Goal: Task Accomplishment & Management: Complete application form

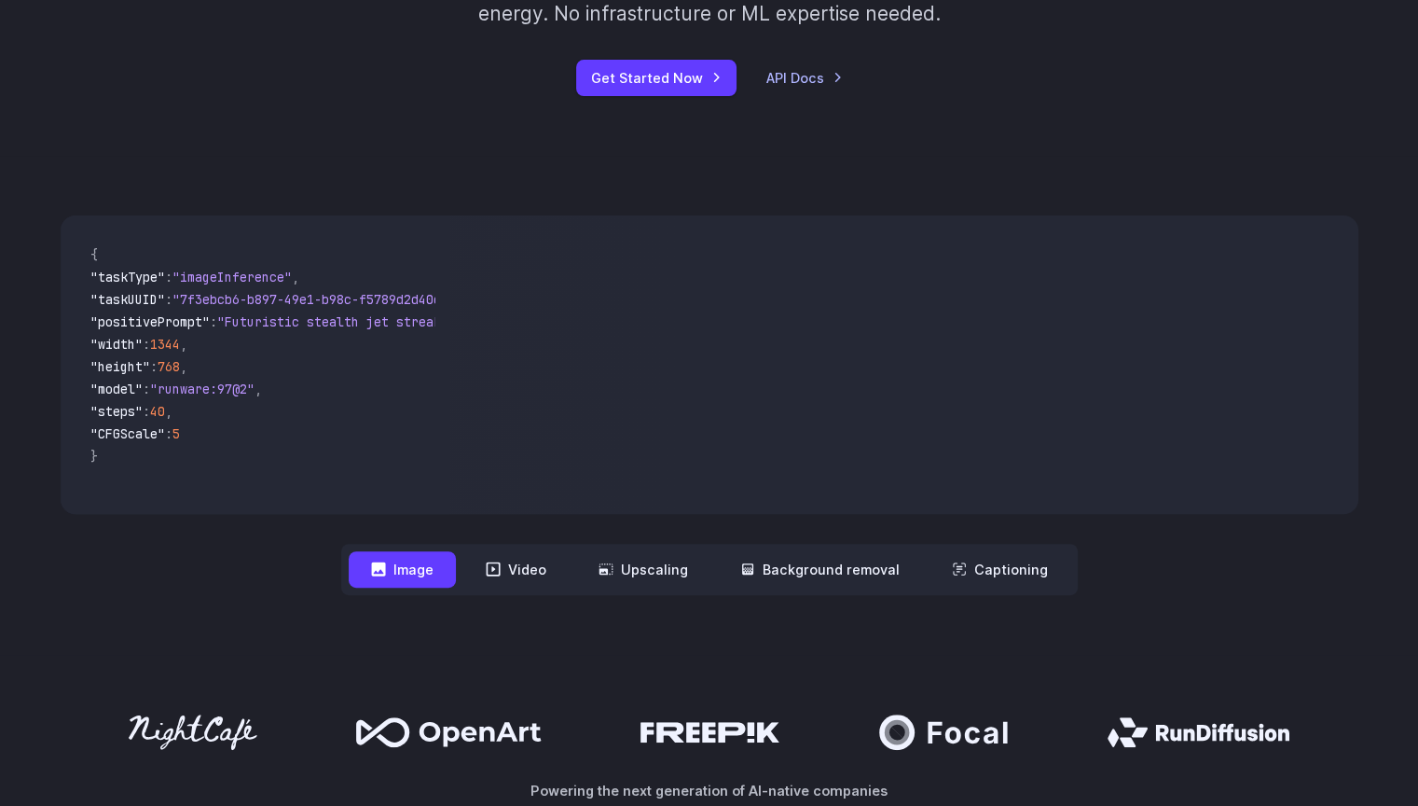
scroll to position [466, 0]
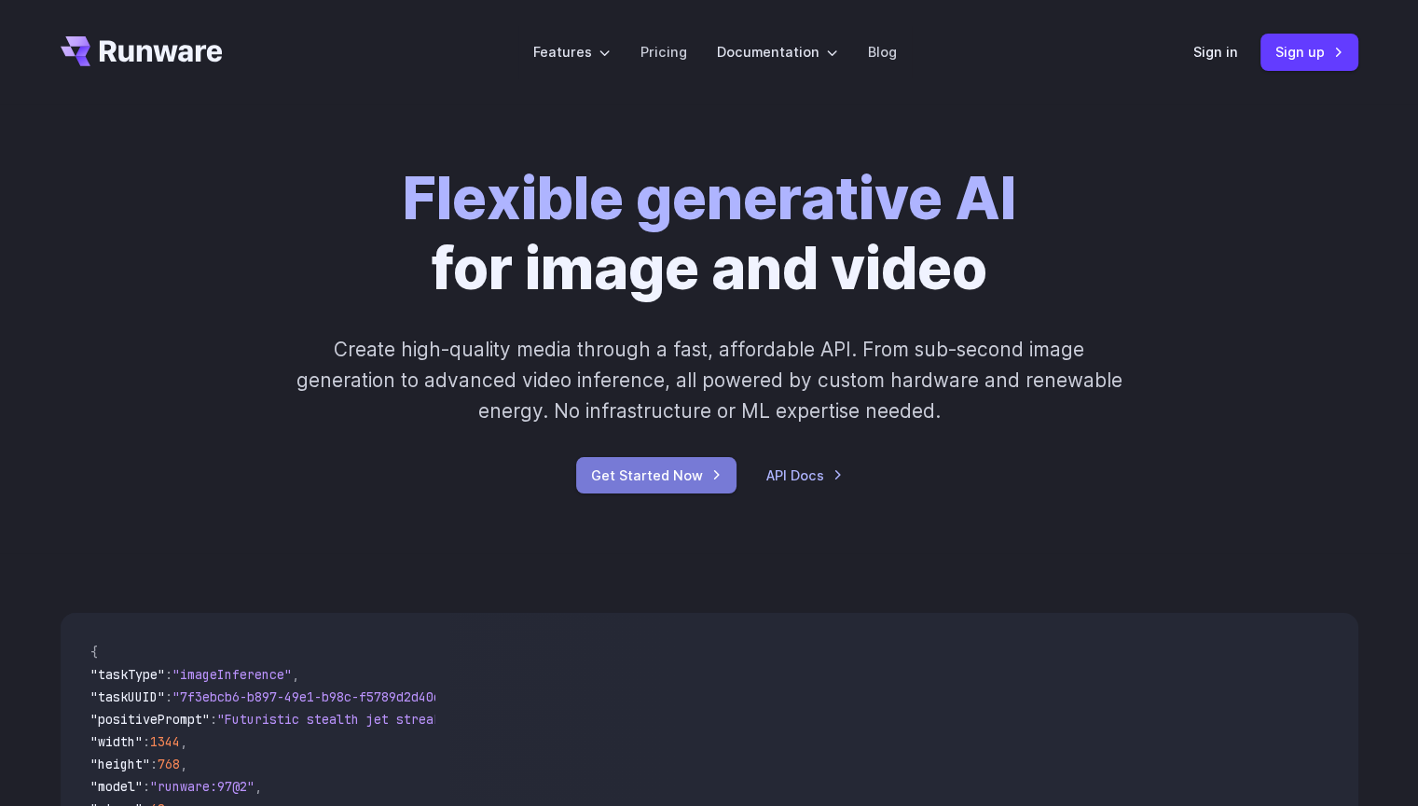
click at [724, 479] on link "Get Started Now" at bounding box center [656, 475] width 160 height 36
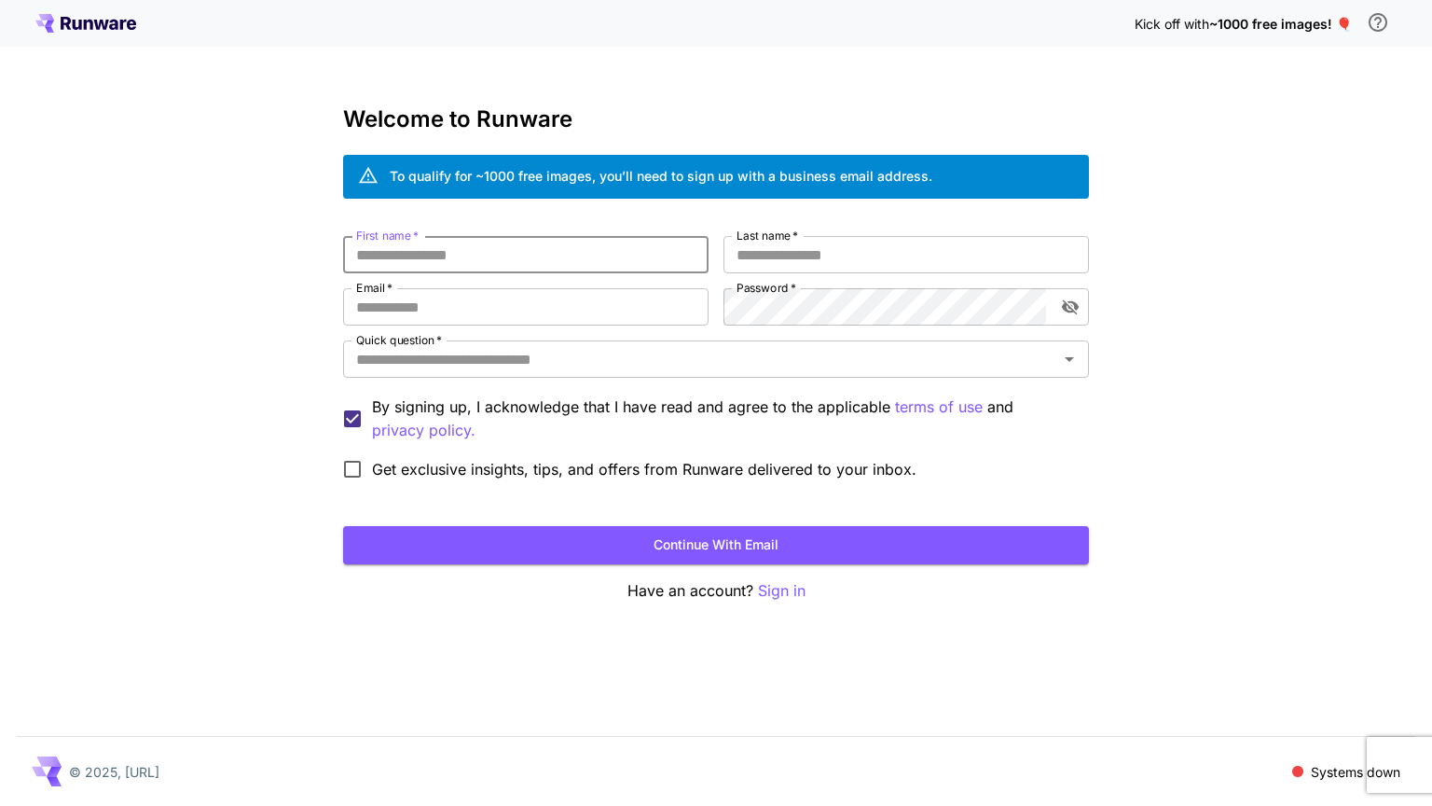
click at [545, 261] on input "First name   *" at bounding box center [526, 254] width 366 height 37
click at [545, 262] on input "First name   *" at bounding box center [526, 254] width 366 height 37
type input "*"
type input "****"
click at [518, 306] on input "Email   *" at bounding box center [526, 306] width 366 height 37
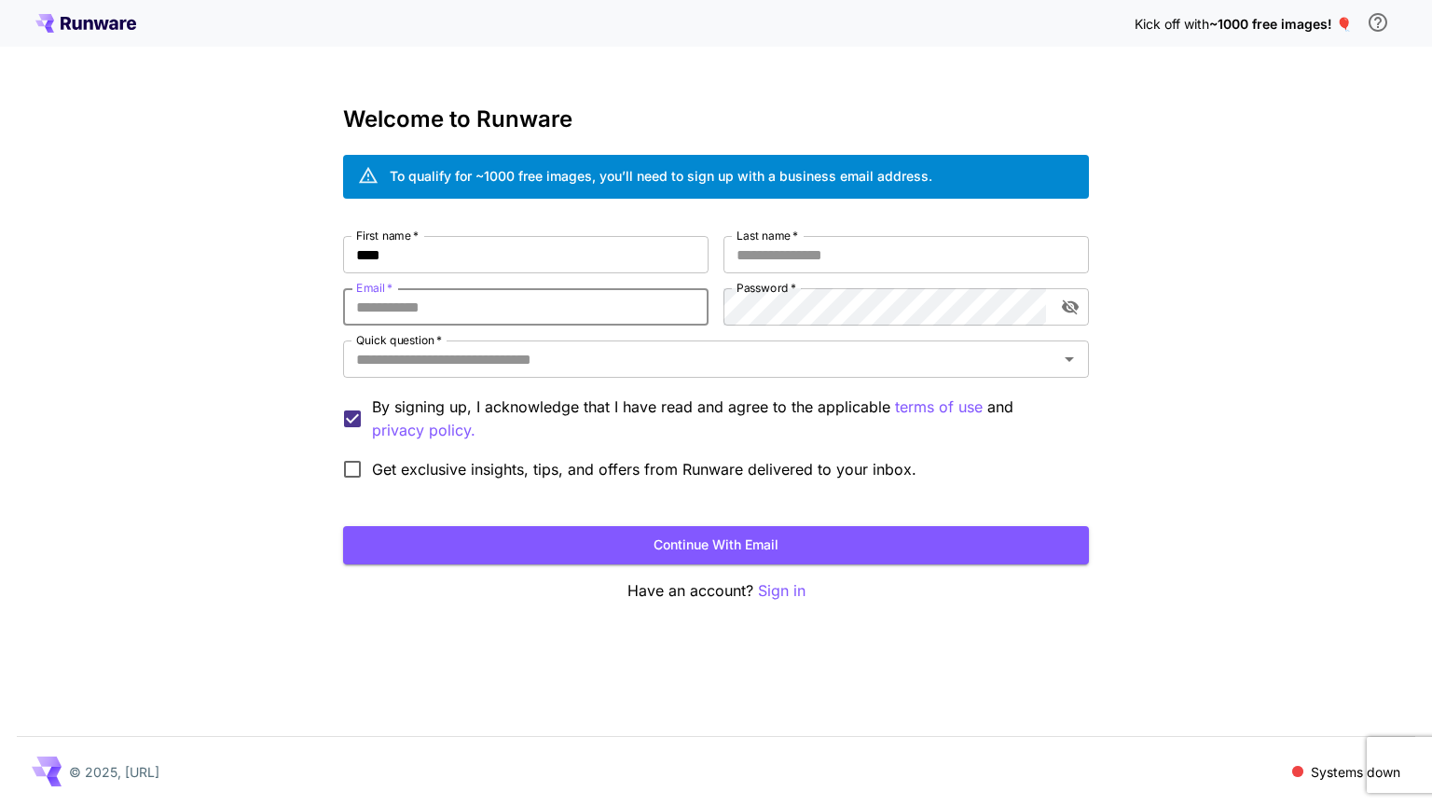
type input "**********"
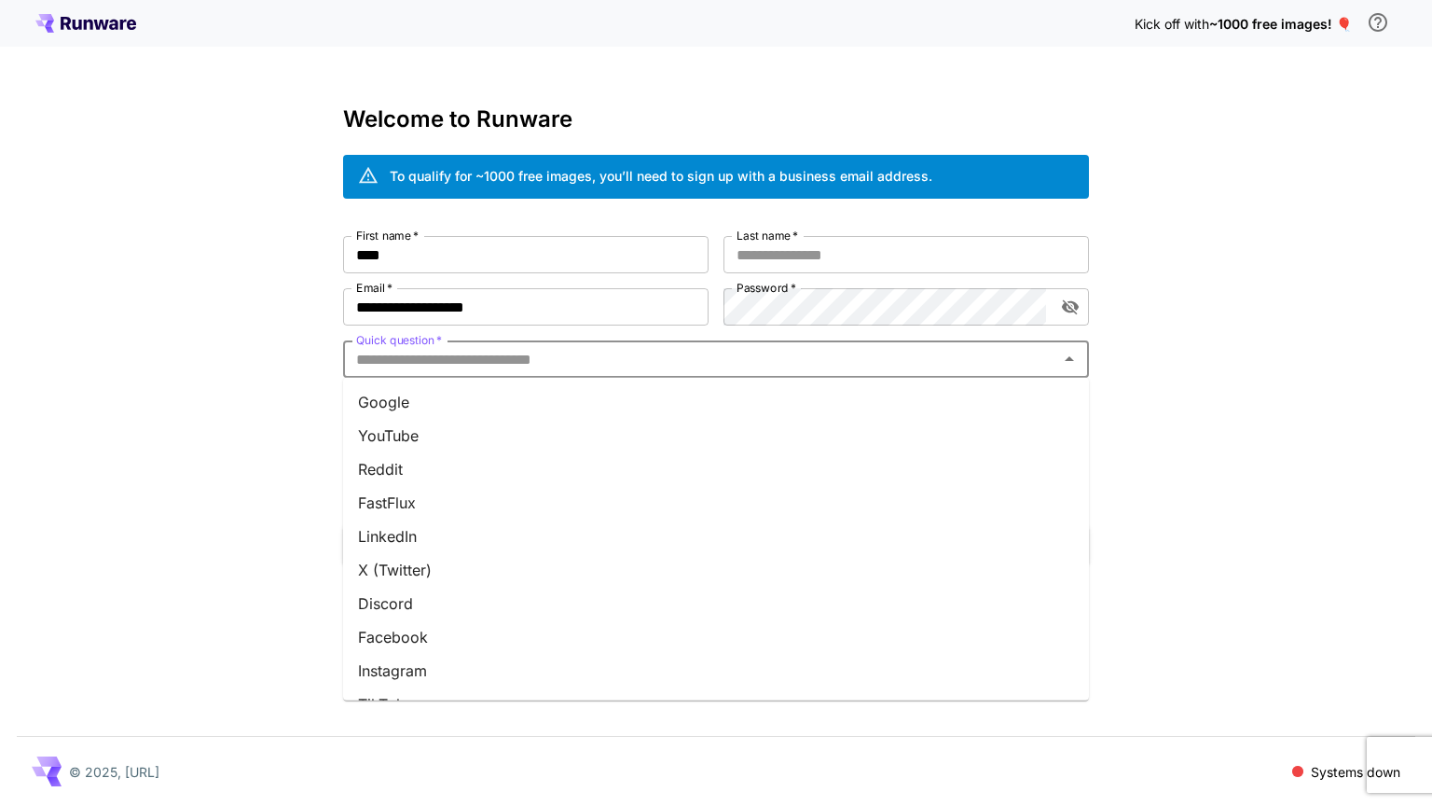
click at [504, 354] on input "Quick question   *" at bounding box center [701, 359] width 704 height 26
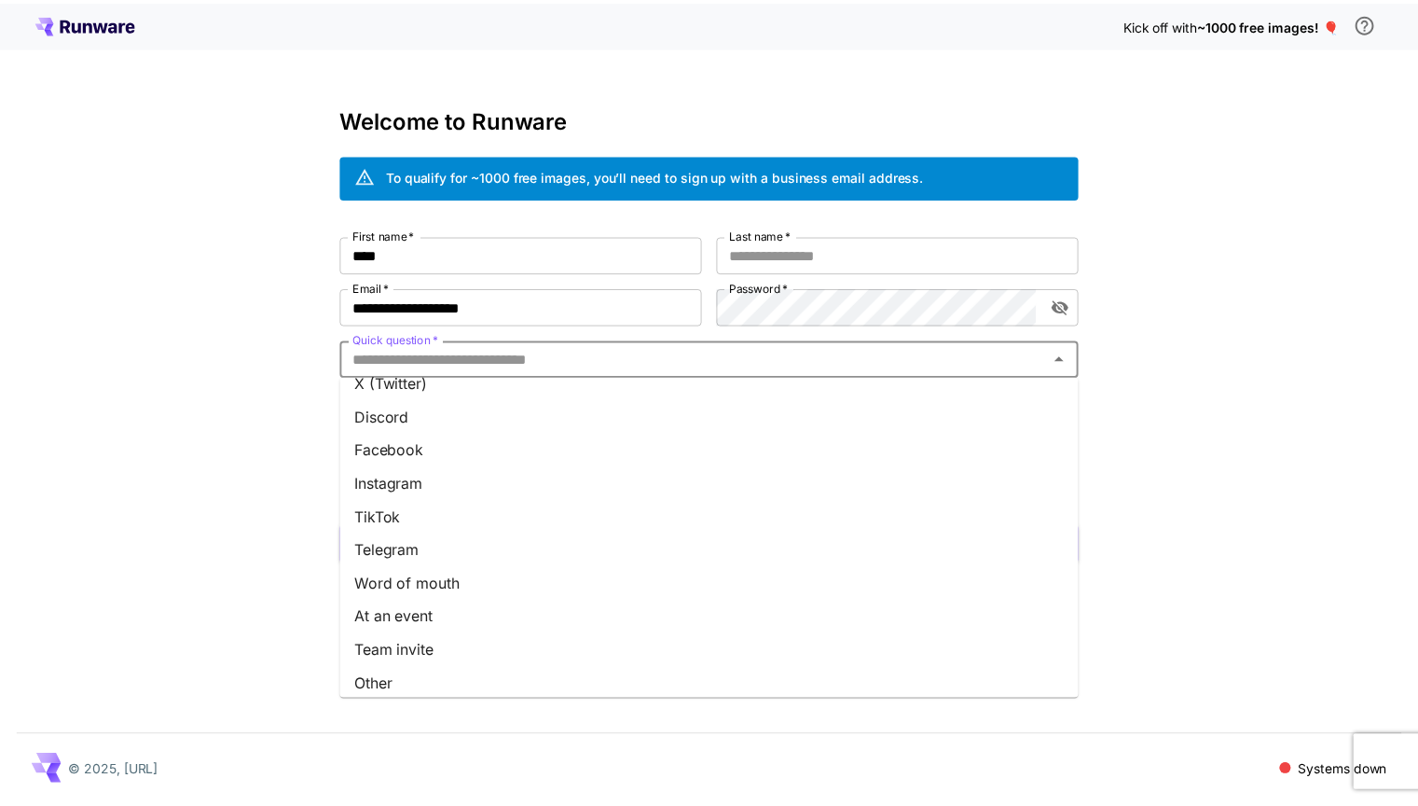
scroll to position [196, 0]
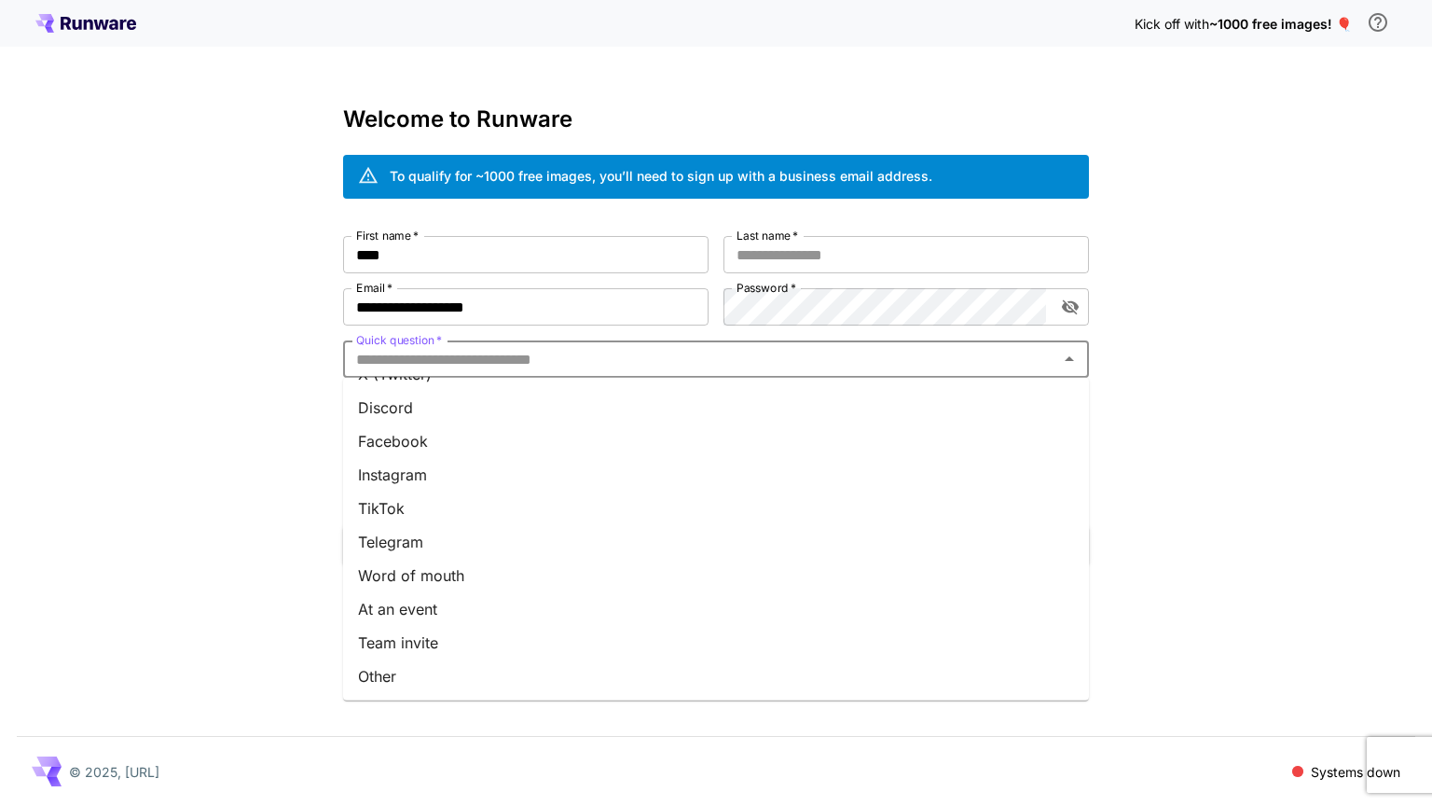
click at [423, 665] on li "Other" at bounding box center [716, 676] width 746 height 34
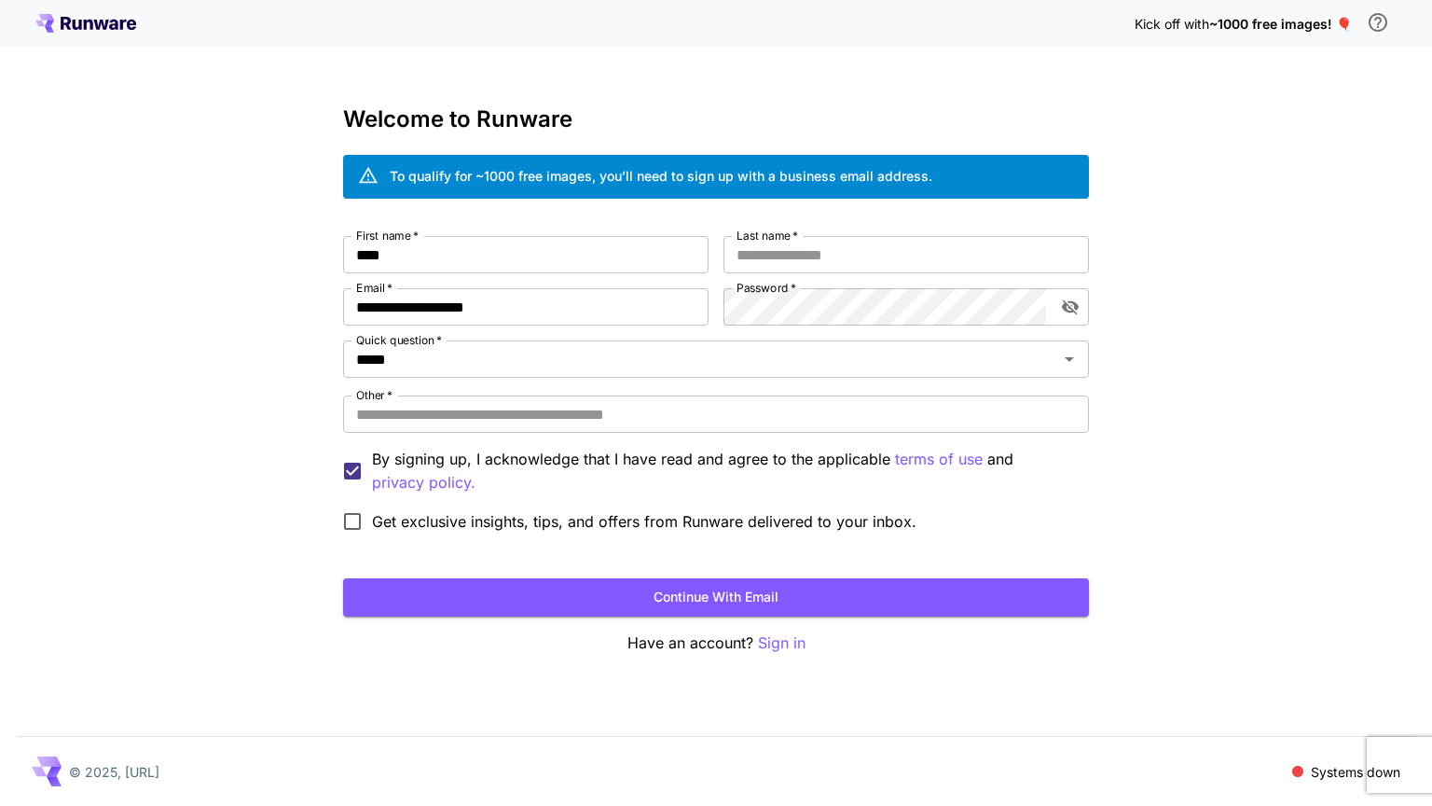
click at [560, 393] on div "**********" at bounding box center [716, 388] width 746 height 305
click at [563, 400] on input "Other   *" at bounding box center [716, 413] width 746 height 37
click at [670, 410] on input "Other   *" at bounding box center [716, 413] width 746 height 37
type input "**********"
click at [660, 382] on div "**********" at bounding box center [716, 388] width 746 height 305
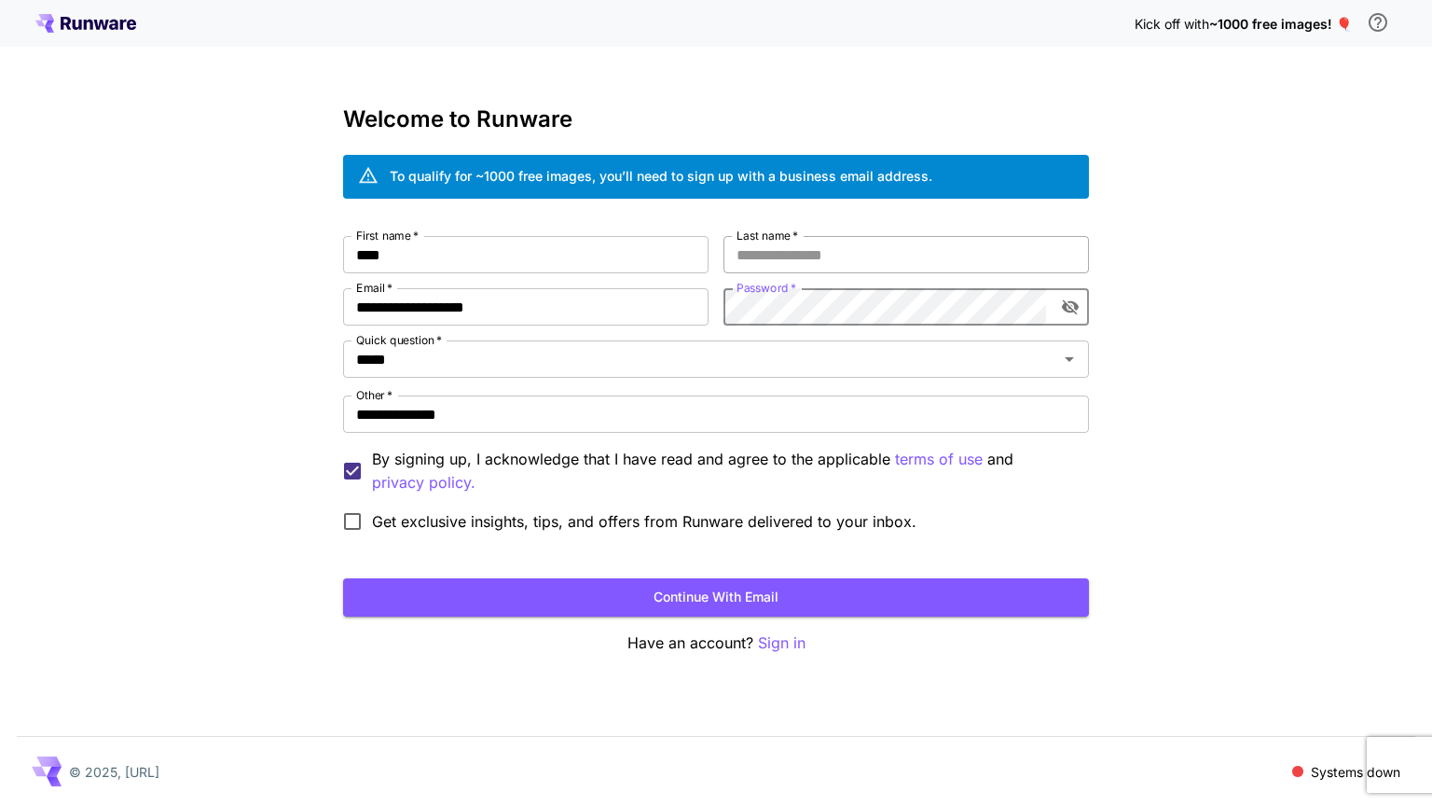
click at [819, 262] on input "Last name   *" at bounding box center [907, 254] width 366 height 37
type input "*****"
click at [1220, 274] on div "**********" at bounding box center [716, 403] width 1432 height 806
click at [794, 583] on button "Continue with email" at bounding box center [716, 597] width 746 height 38
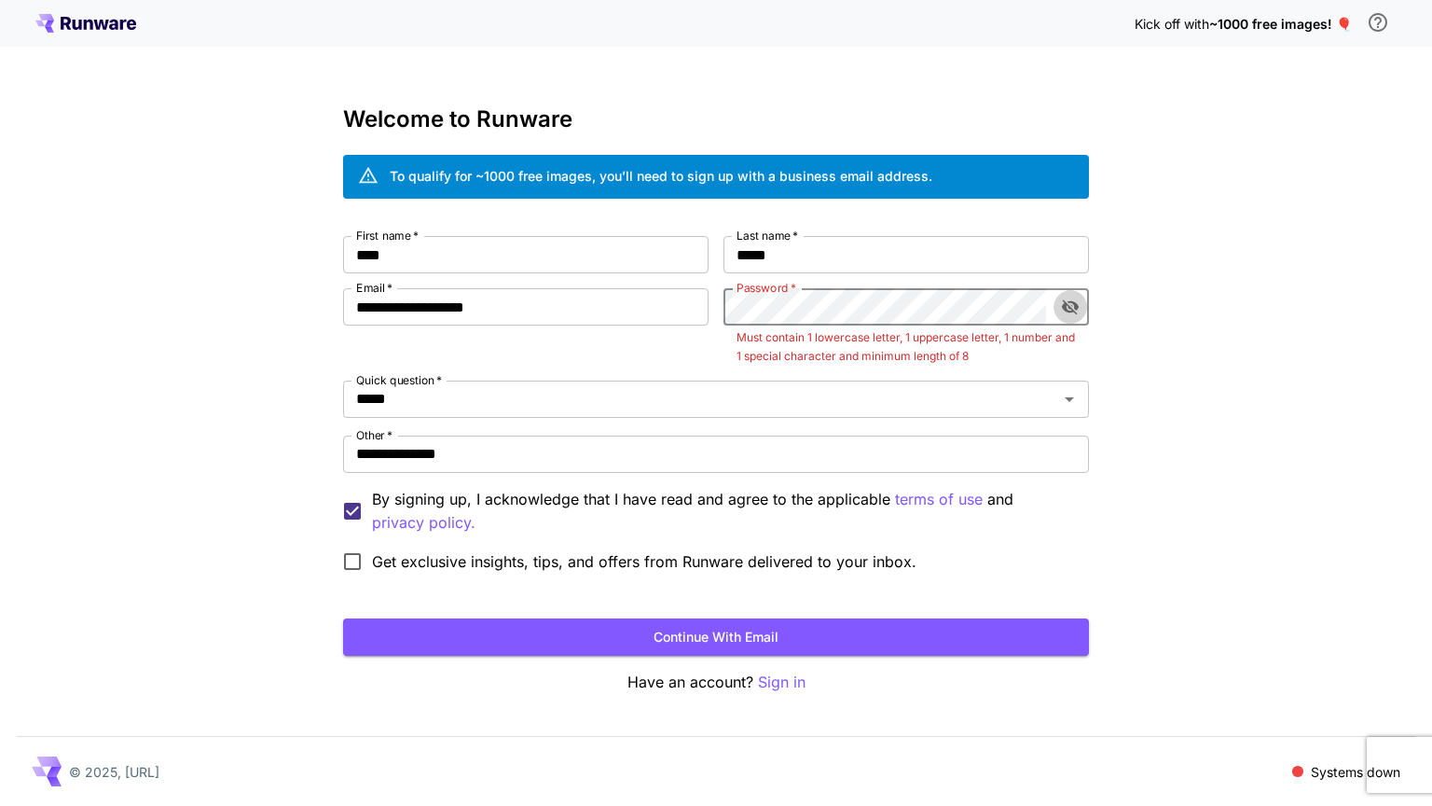
click at [1068, 307] on icon "toggle password visibility" at bounding box center [1070, 307] width 17 height 15
click at [1067, 322] on button "toggle password visibility" at bounding box center [1071, 307] width 34 height 34
click at [1066, 307] on icon "toggle password visibility" at bounding box center [1070, 307] width 17 height 15
click at [930, 634] on button "Continue with email" at bounding box center [716, 637] width 746 height 38
click at [1135, 386] on div "**********" at bounding box center [716, 403] width 1432 height 806
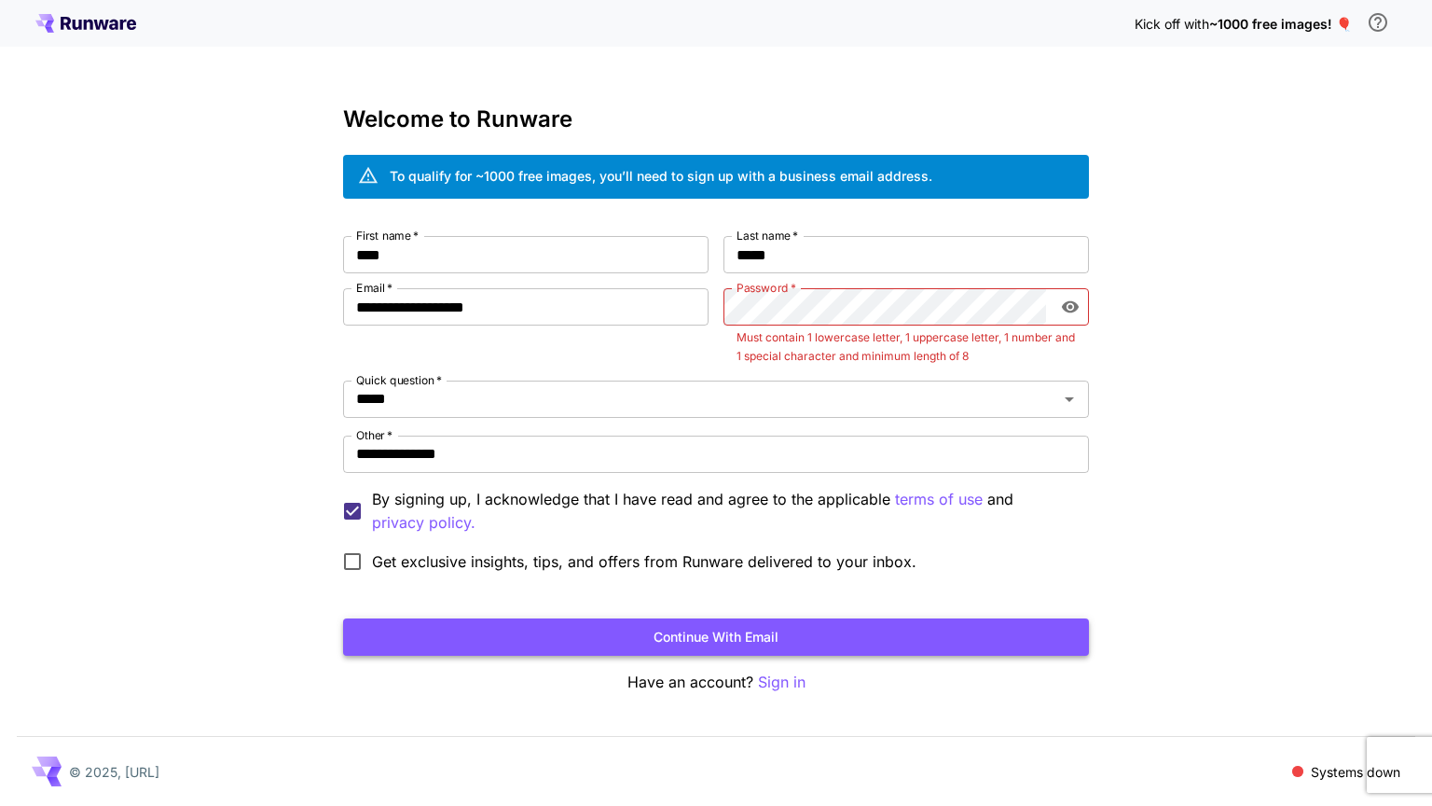
click at [836, 645] on button "Continue with email" at bounding box center [716, 637] width 746 height 38
drag, startPoint x: 803, startPoint y: 615, endPoint x: 813, endPoint y: 643, distance: 30.7
click at [803, 615] on form "**********" at bounding box center [716, 446] width 746 height 420
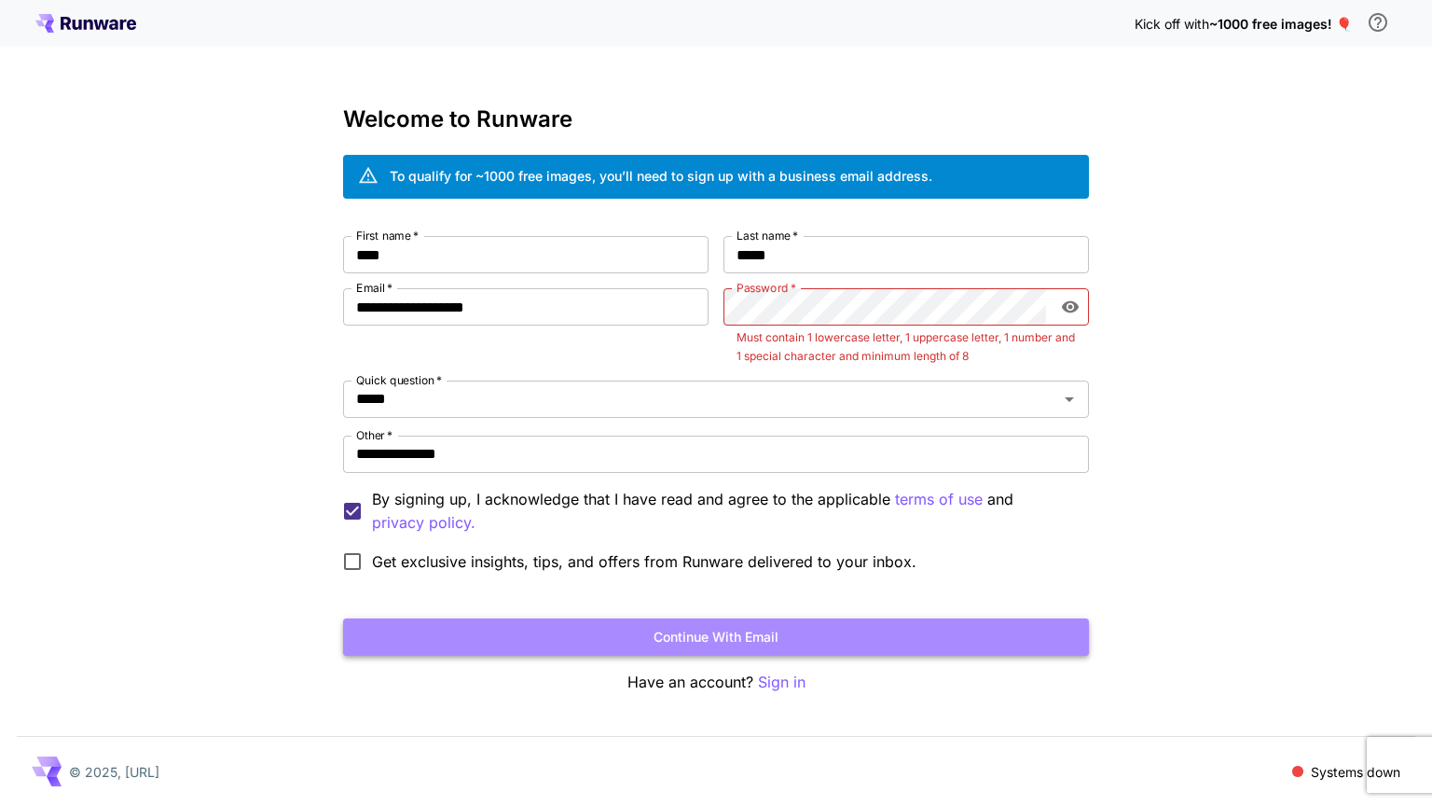
click at [813, 643] on button "Continue with email" at bounding box center [716, 637] width 746 height 38
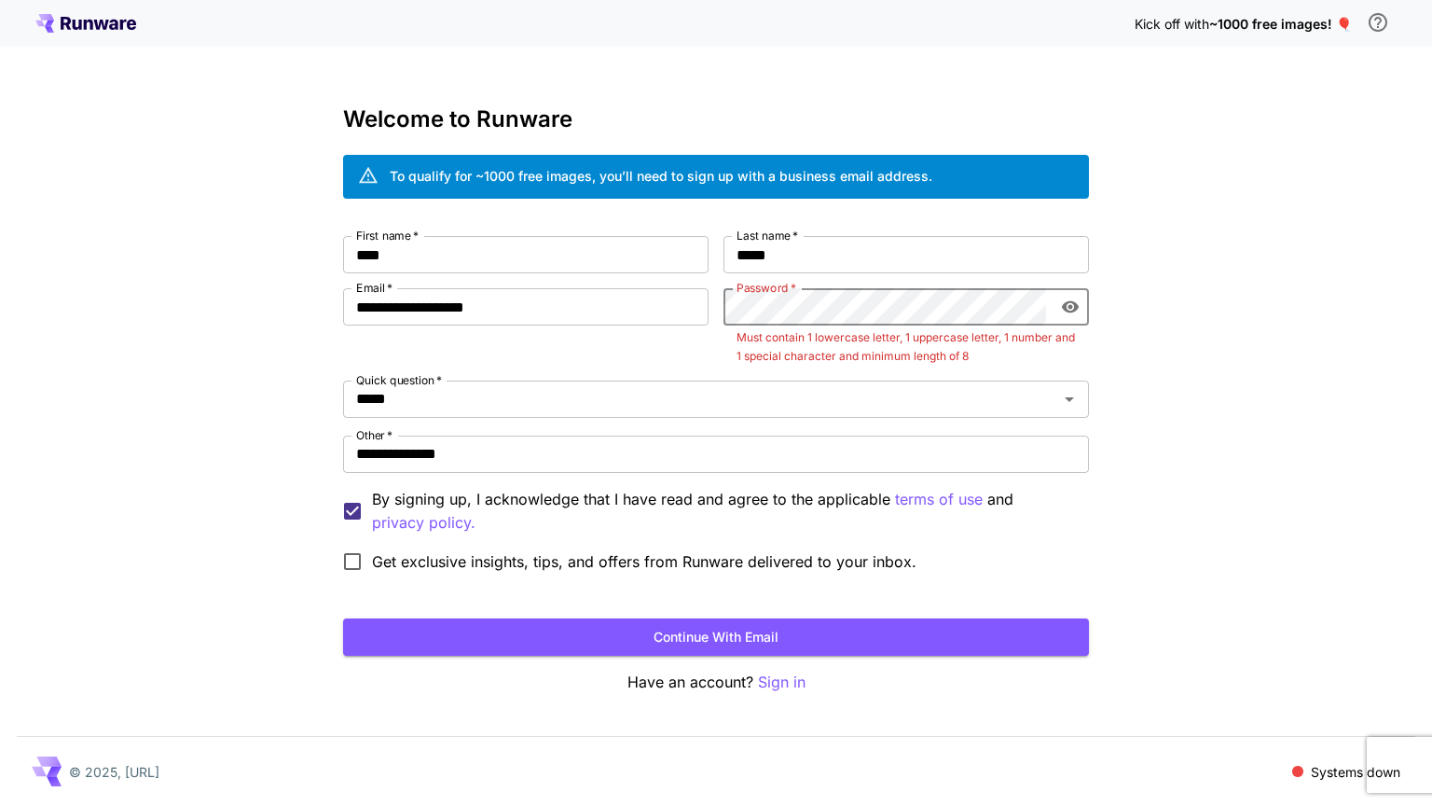
click at [886, 656] on div "**********" at bounding box center [716, 399] width 746 height 587
click at [890, 650] on button "Continue with email" at bounding box center [716, 637] width 746 height 38
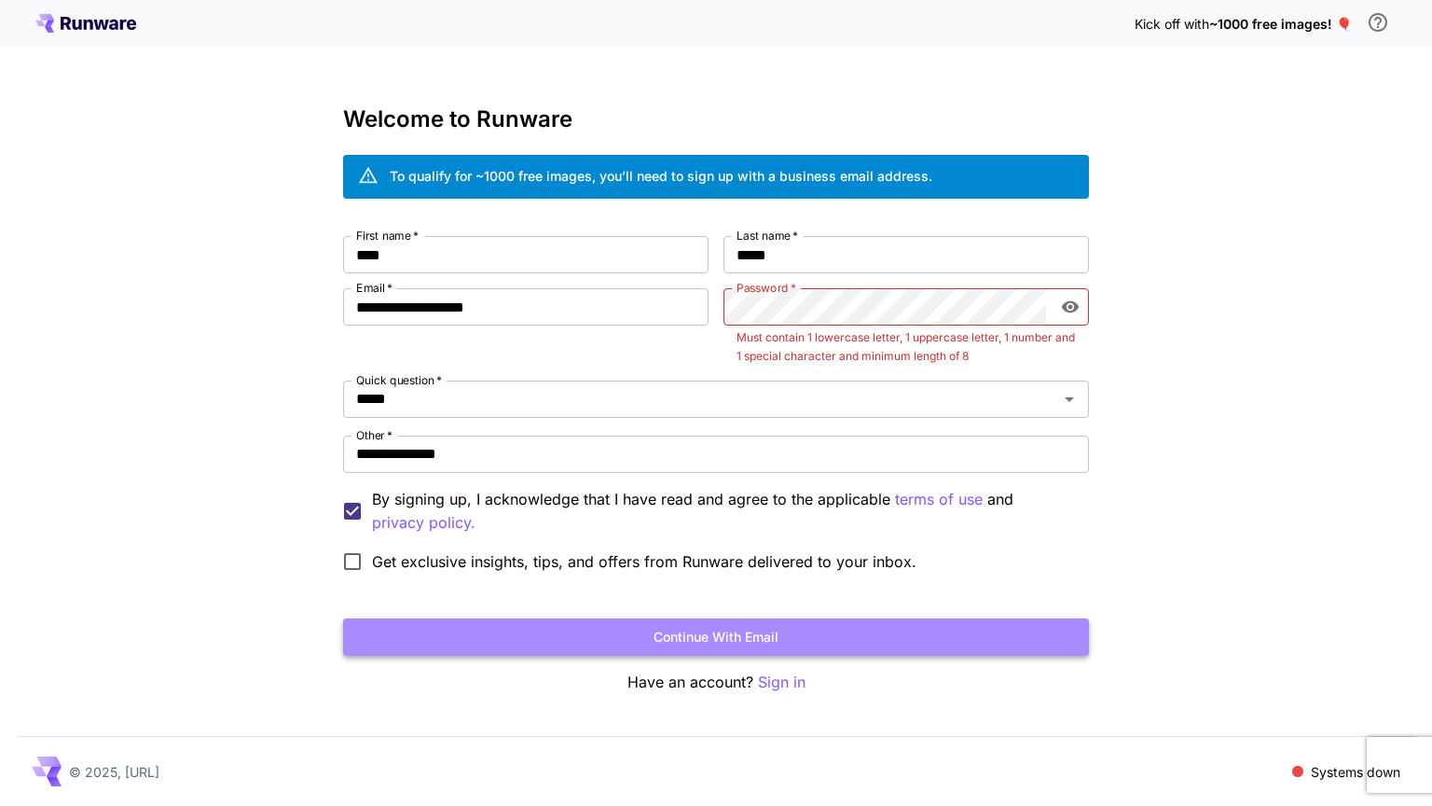
click at [895, 645] on button "Continue with email" at bounding box center [716, 637] width 746 height 38
click at [813, 625] on button "Continue with email" at bounding box center [716, 637] width 746 height 38
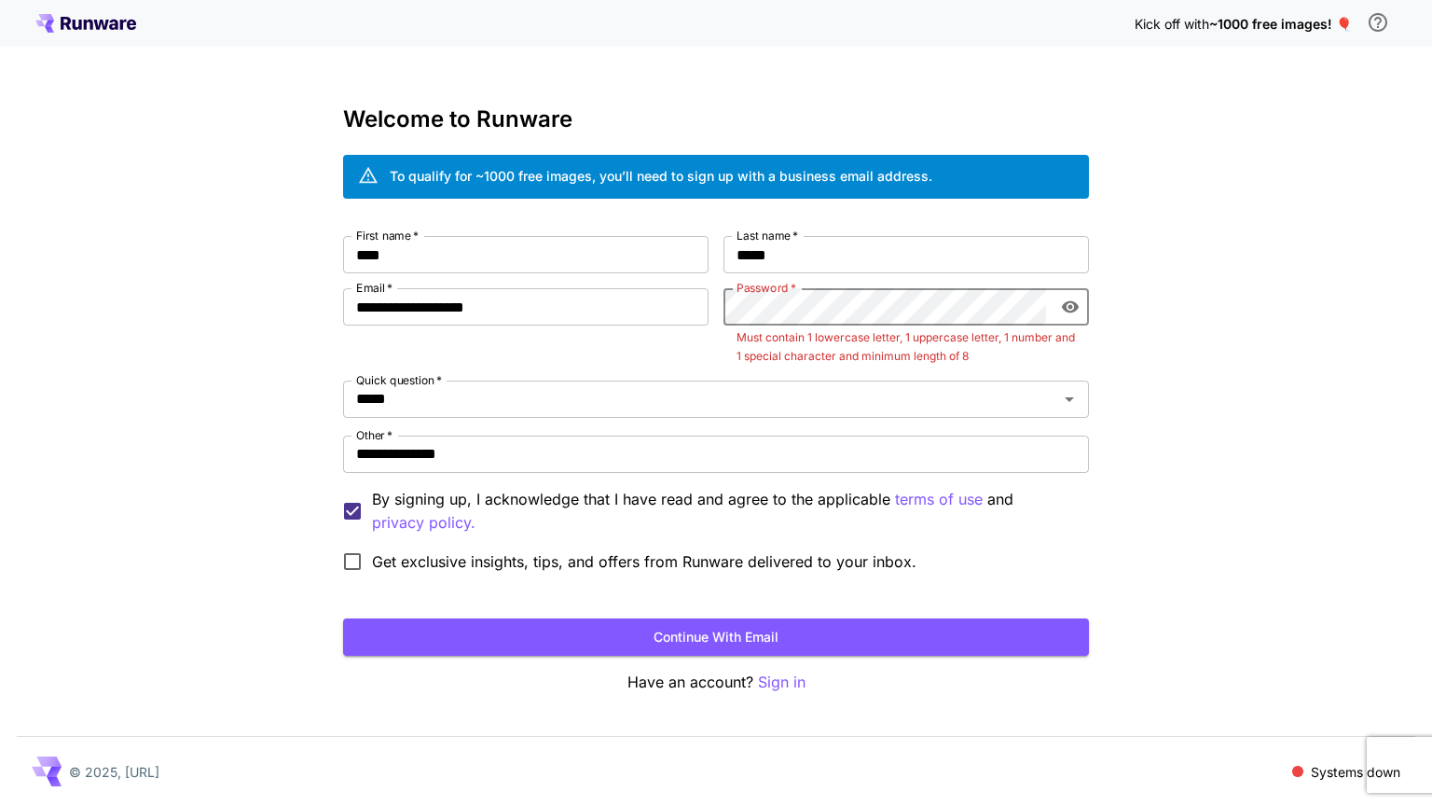
click at [895, 530] on p "By signing up, I acknowledge that I have read and agree to the applicable terms…" at bounding box center [723, 511] width 702 height 47
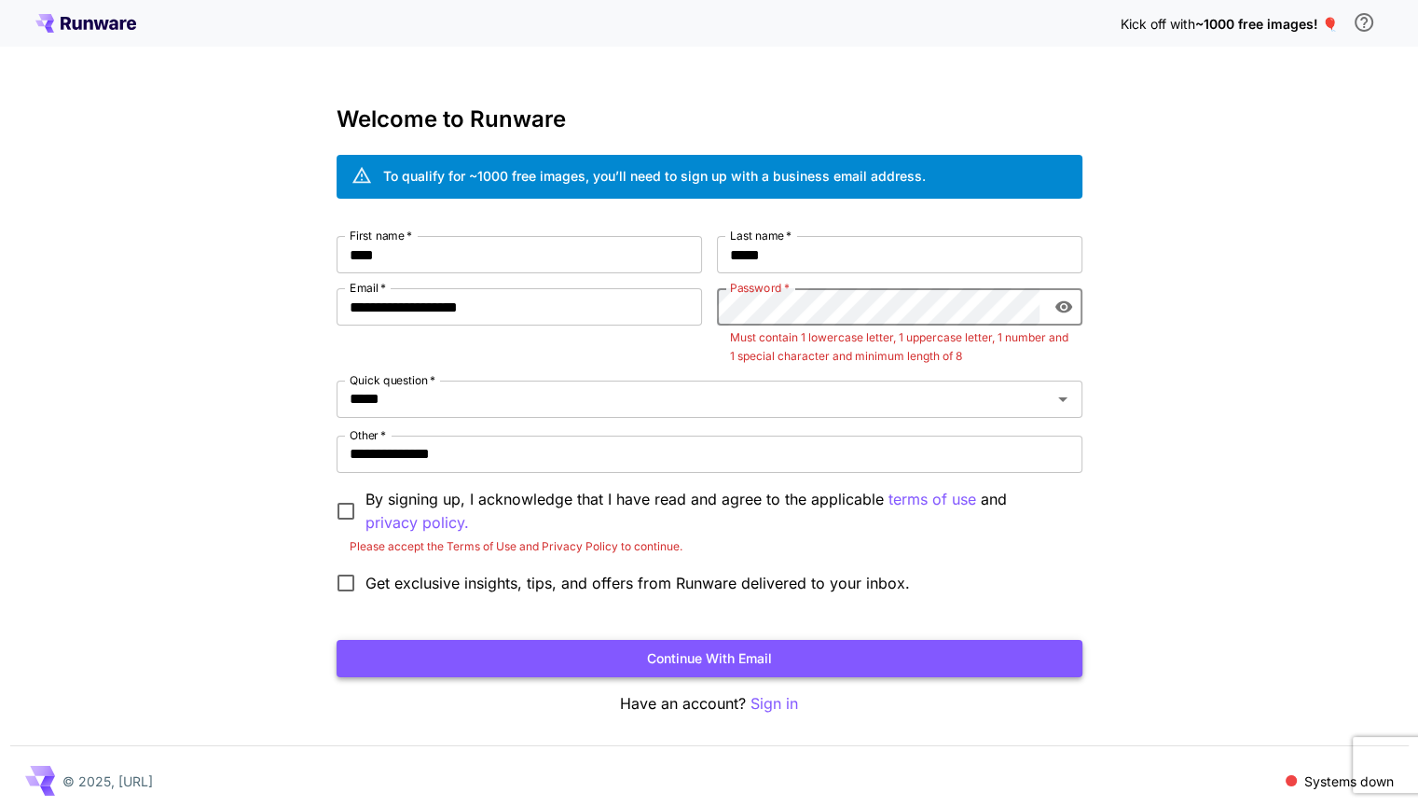
click at [929, 670] on button "Continue with email" at bounding box center [710, 659] width 746 height 38
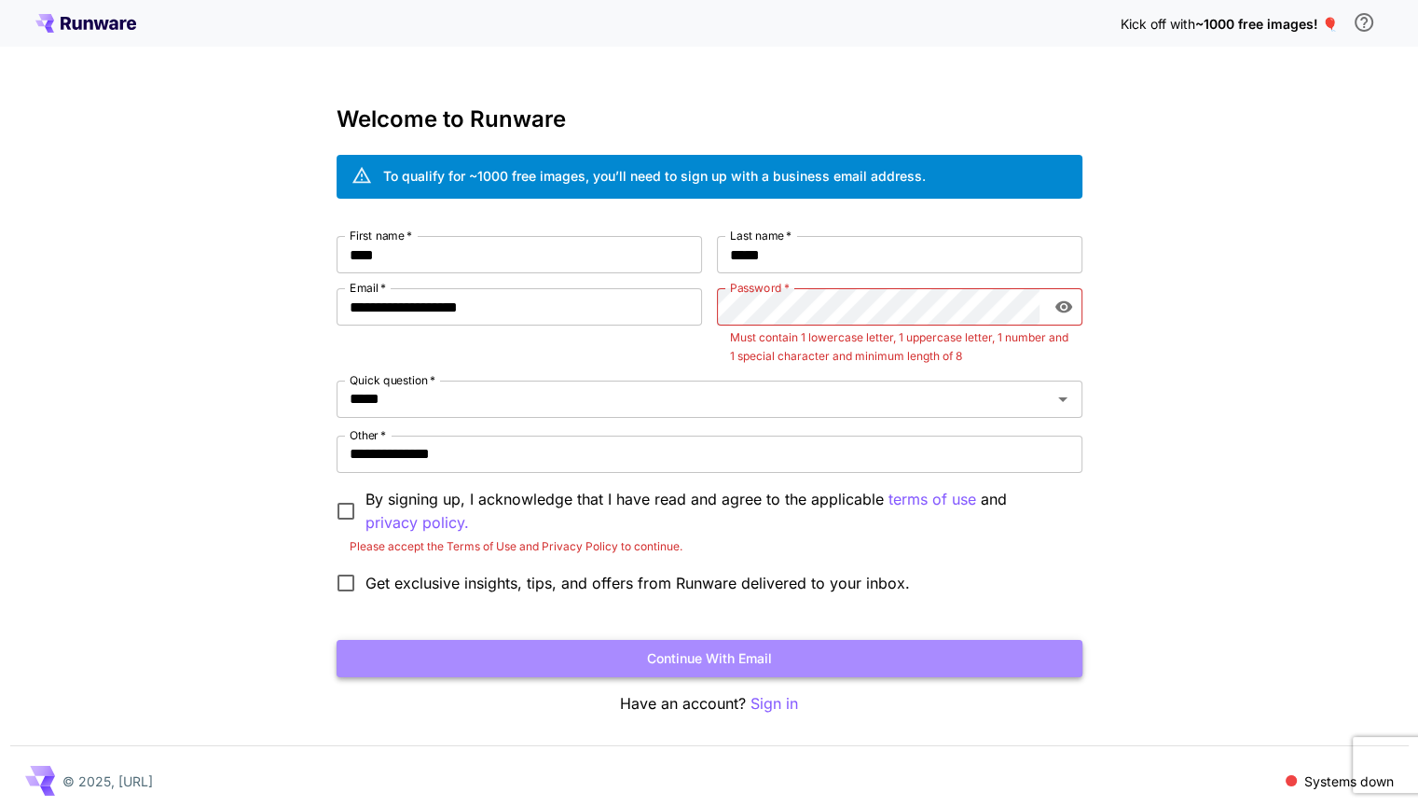
click at [960, 660] on button "Continue with email" at bounding box center [710, 659] width 746 height 38
drag, startPoint x: 960, startPoint y: 660, endPoint x: 970, endPoint y: 645, distance: 18.1
click at [961, 658] on button "Continue with email" at bounding box center [710, 659] width 746 height 38
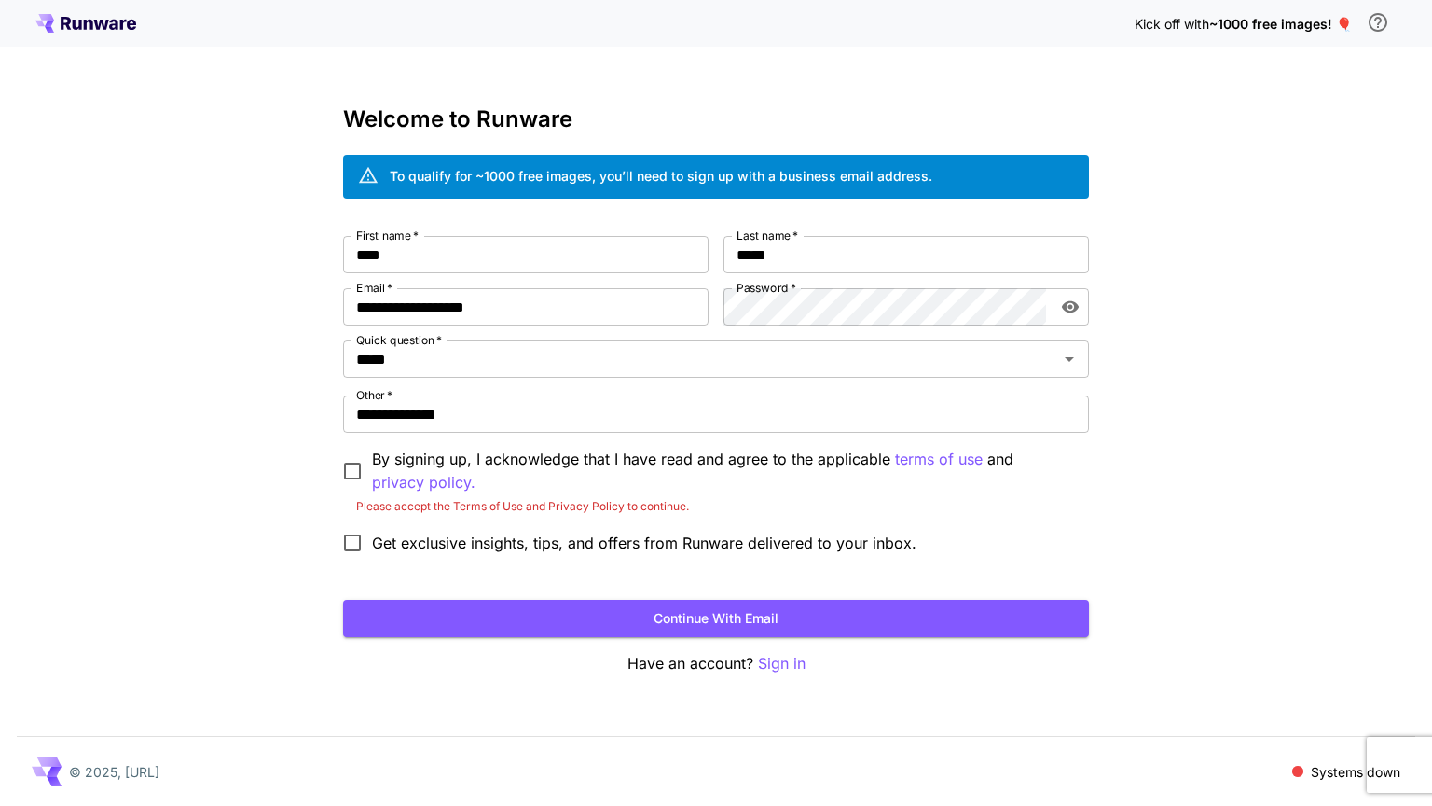
click at [1190, 376] on div "**********" at bounding box center [716, 403] width 1432 height 806
click at [735, 619] on button "Continue with email" at bounding box center [716, 619] width 746 height 38
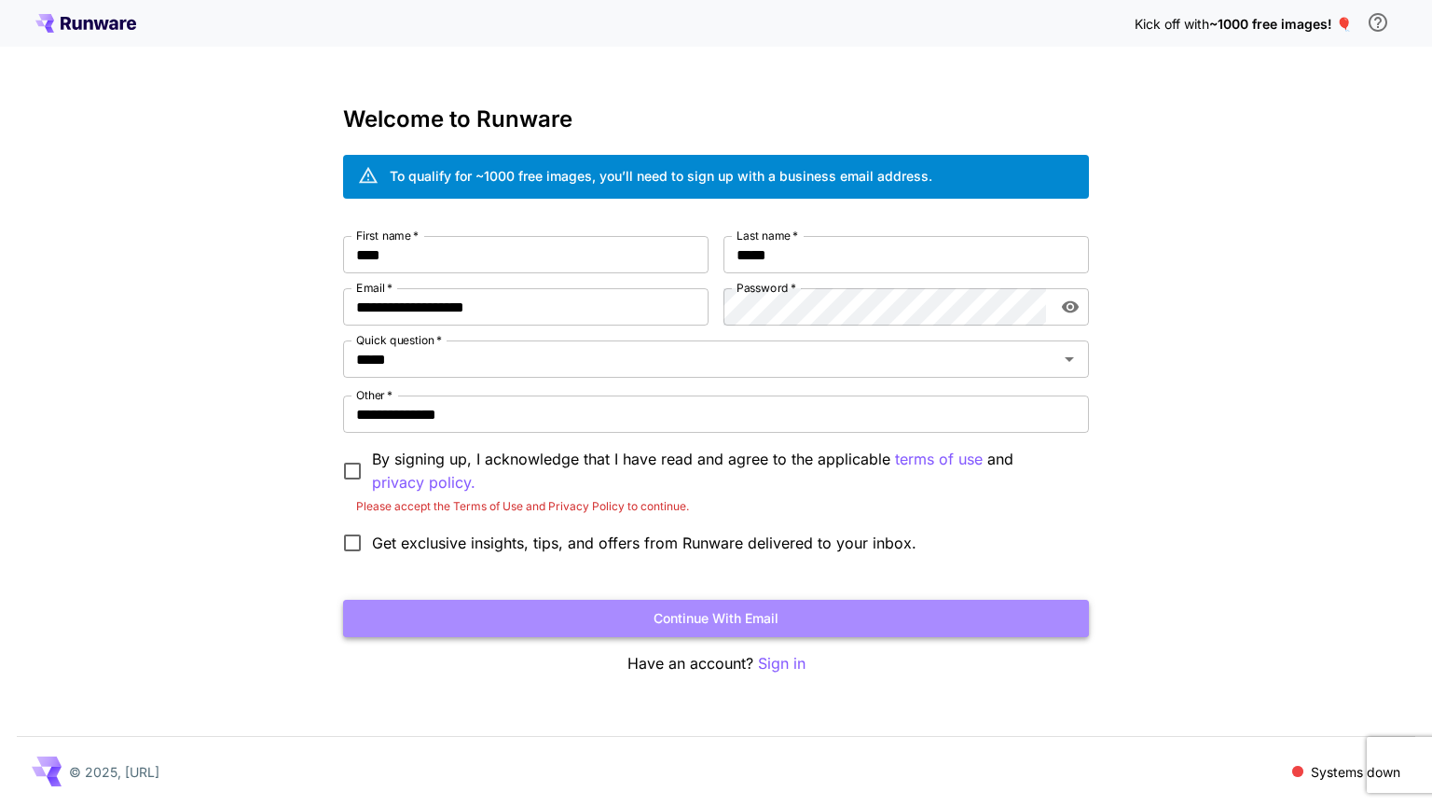
click at [696, 610] on button "Continue with email" at bounding box center [716, 619] width 746 height 38
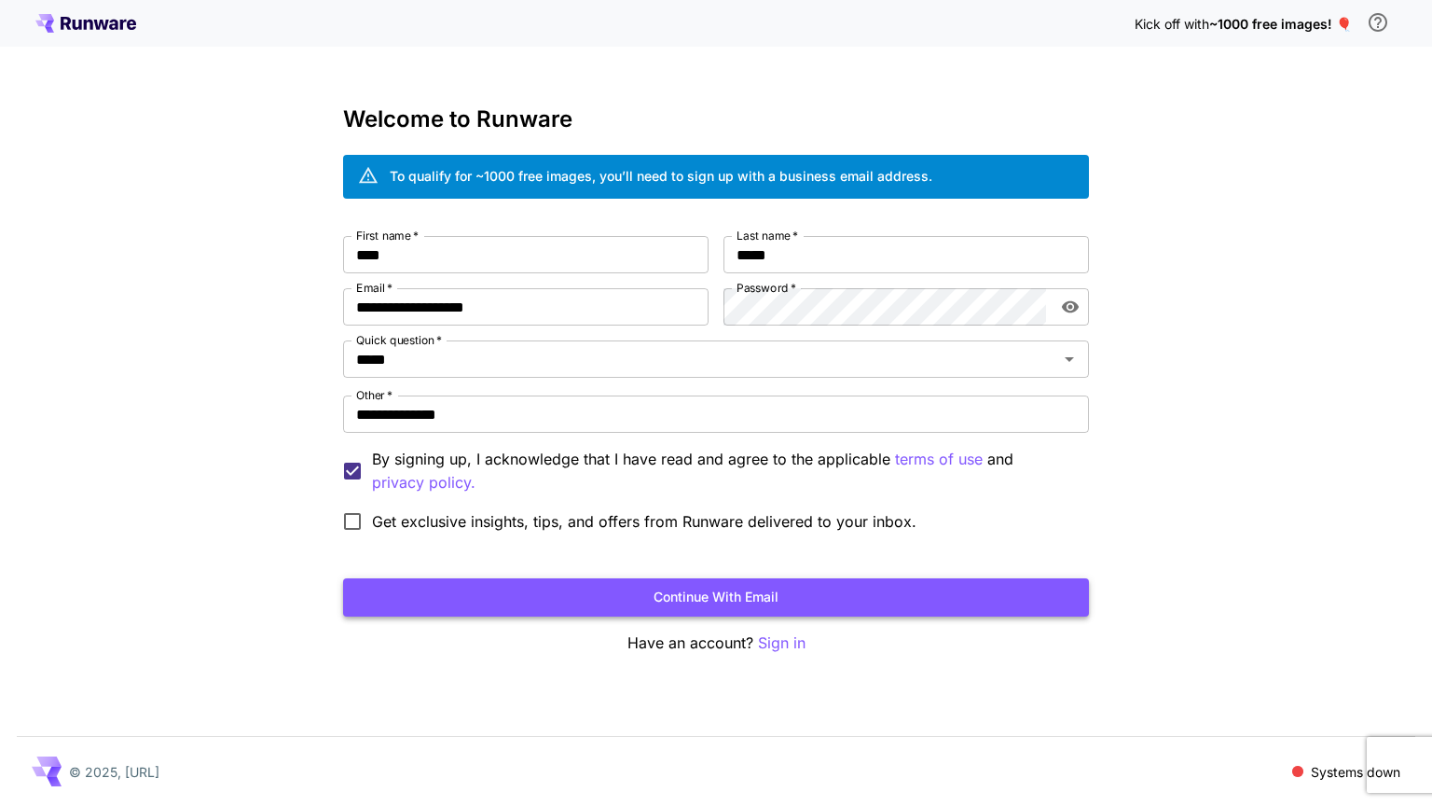
click at [455, 584] on button "Continue with email" at bounding box center [716, 597] width 746 height 38
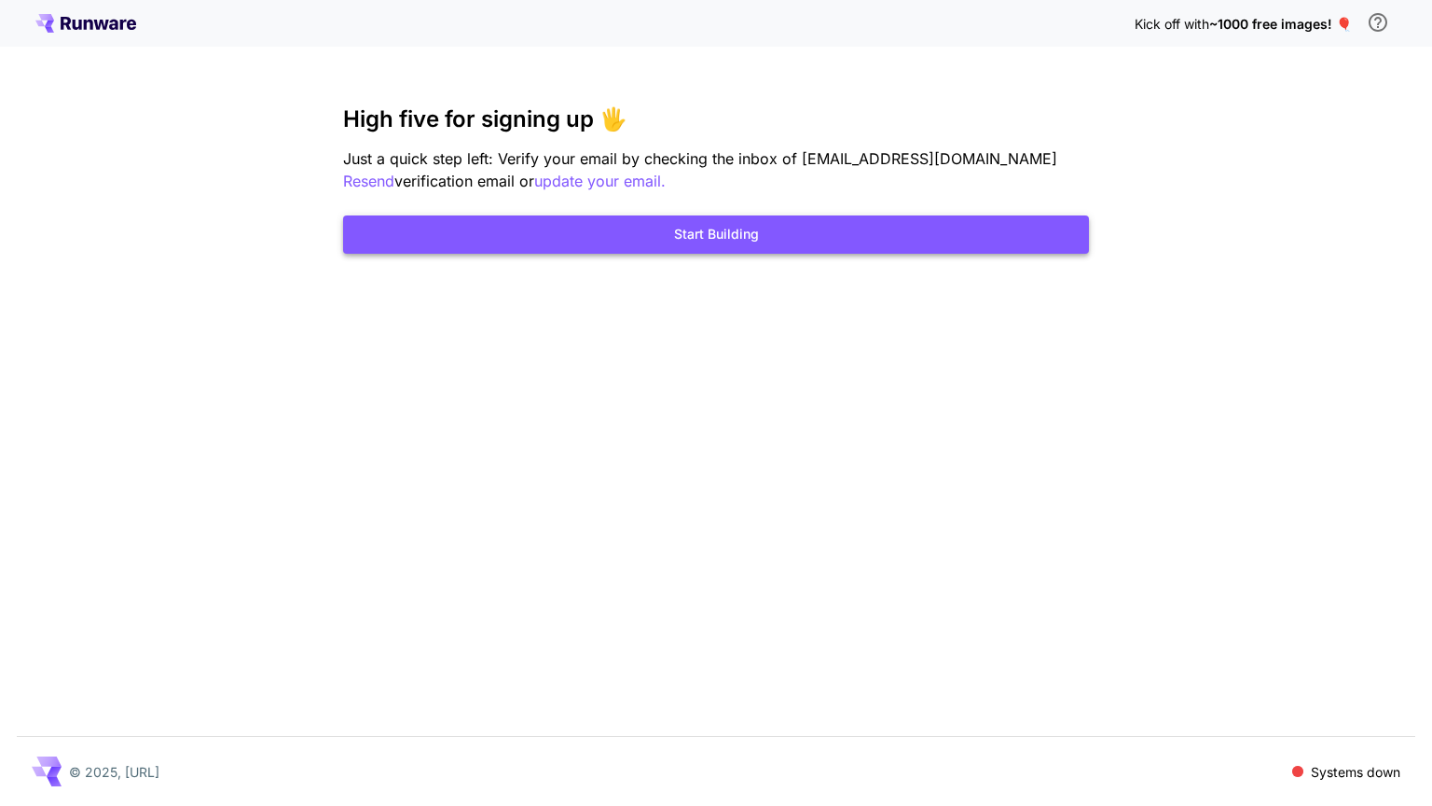
click at [546, 250] on button "Start Building" at bounding box center [716, 234] width 746 height 38
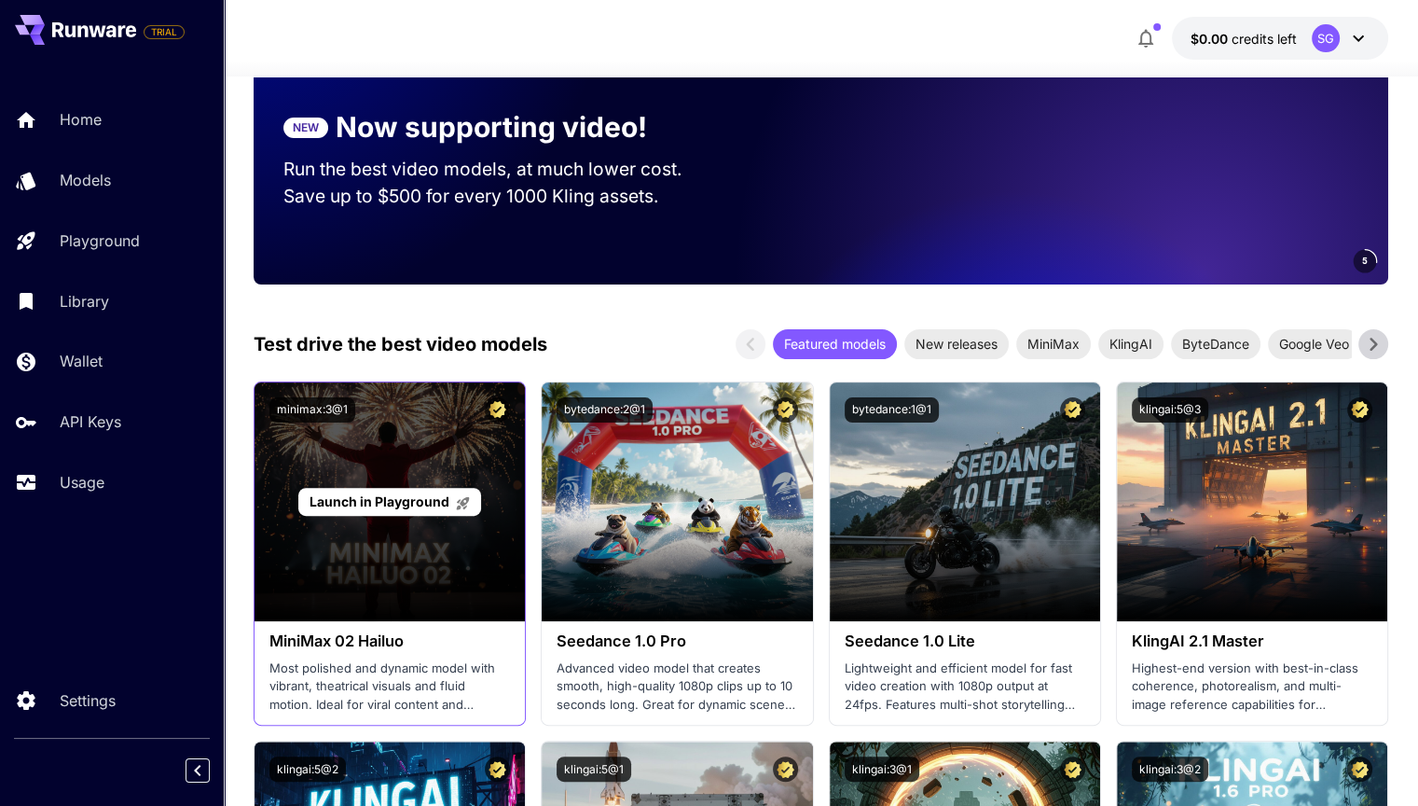
scroll to position [466, 0]
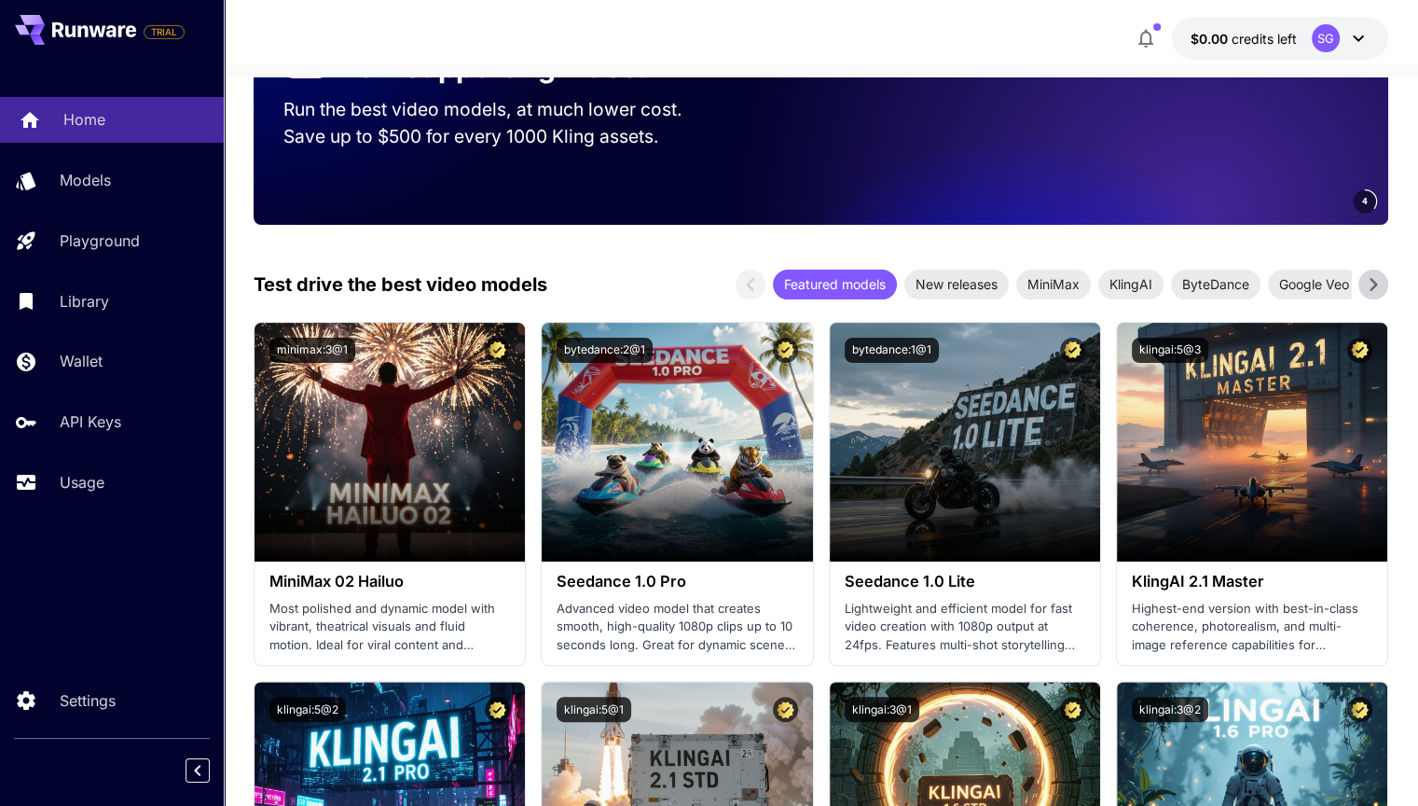
click at [41, 122] on link "Home" at bounding box center [112, 120] width 224 height 46
click at [145, 152] on div "Home Models Playground Library Wallet API Keys Usage" at bounding box center [112, 301] width 224 height 408
click at [157, 139] on link "Home" at bounding box center [112, 120] width 224 height 46
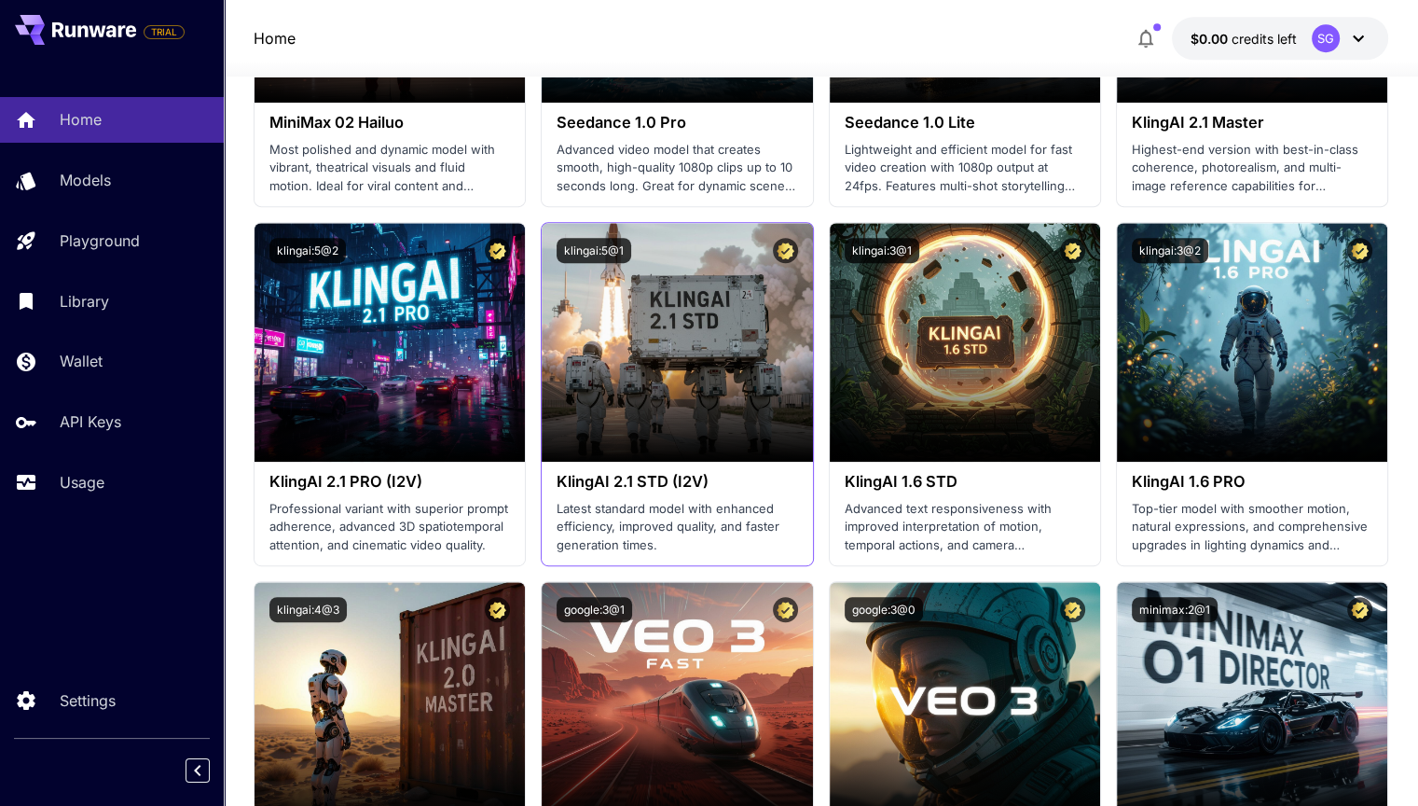
scroll to position [933, 0]
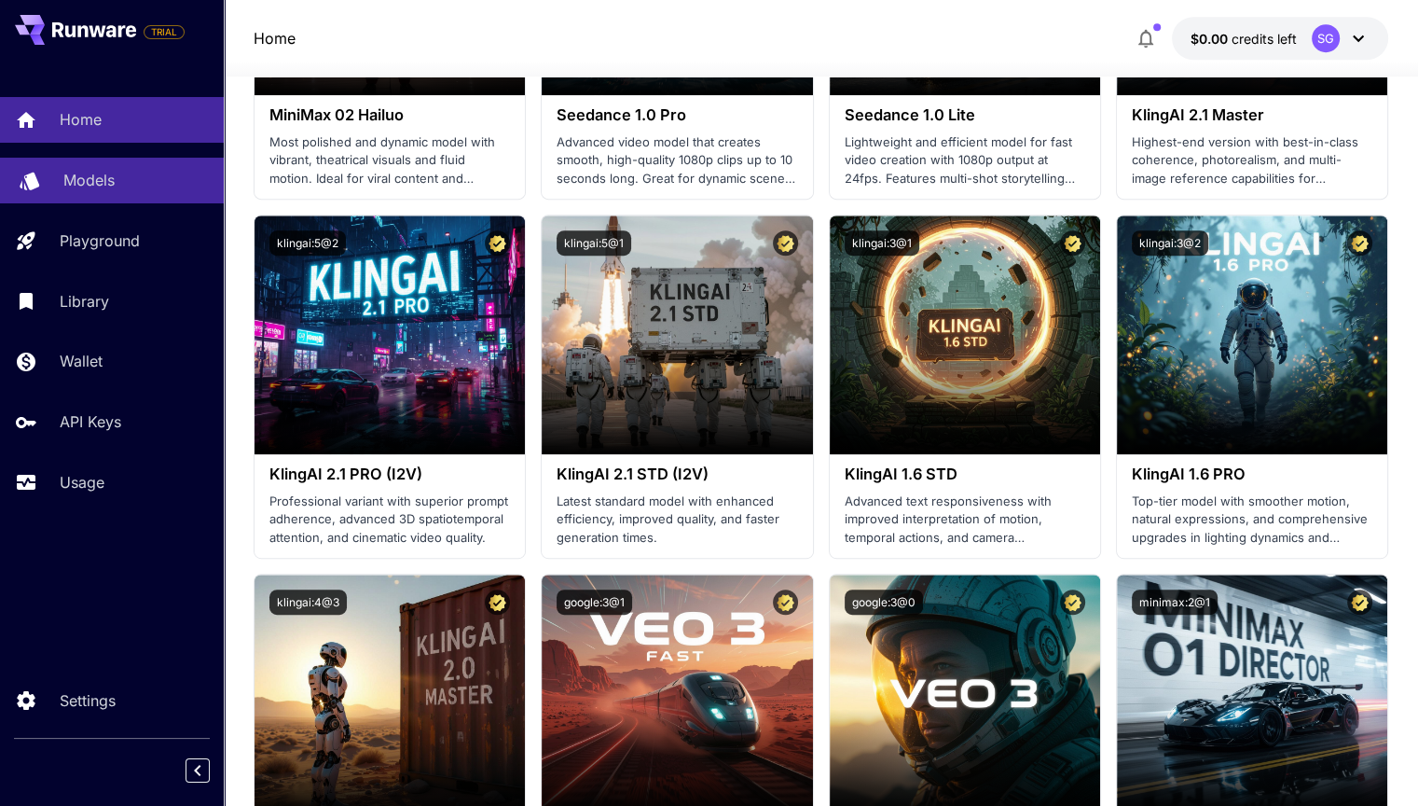
click at [115, 159] on link "Models" at bounding box center [112, 181] width 224 height 46
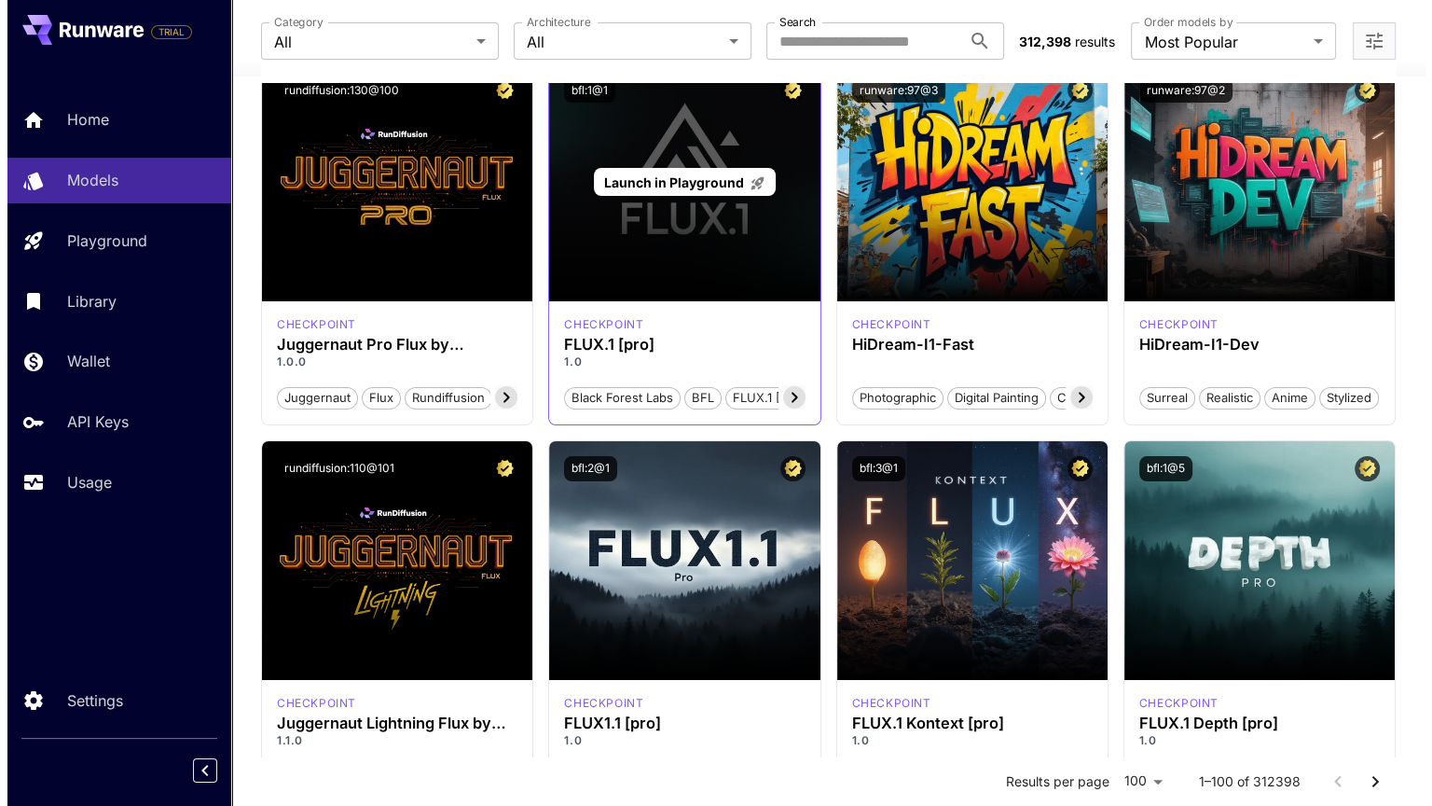
scroll to position [187, 0]
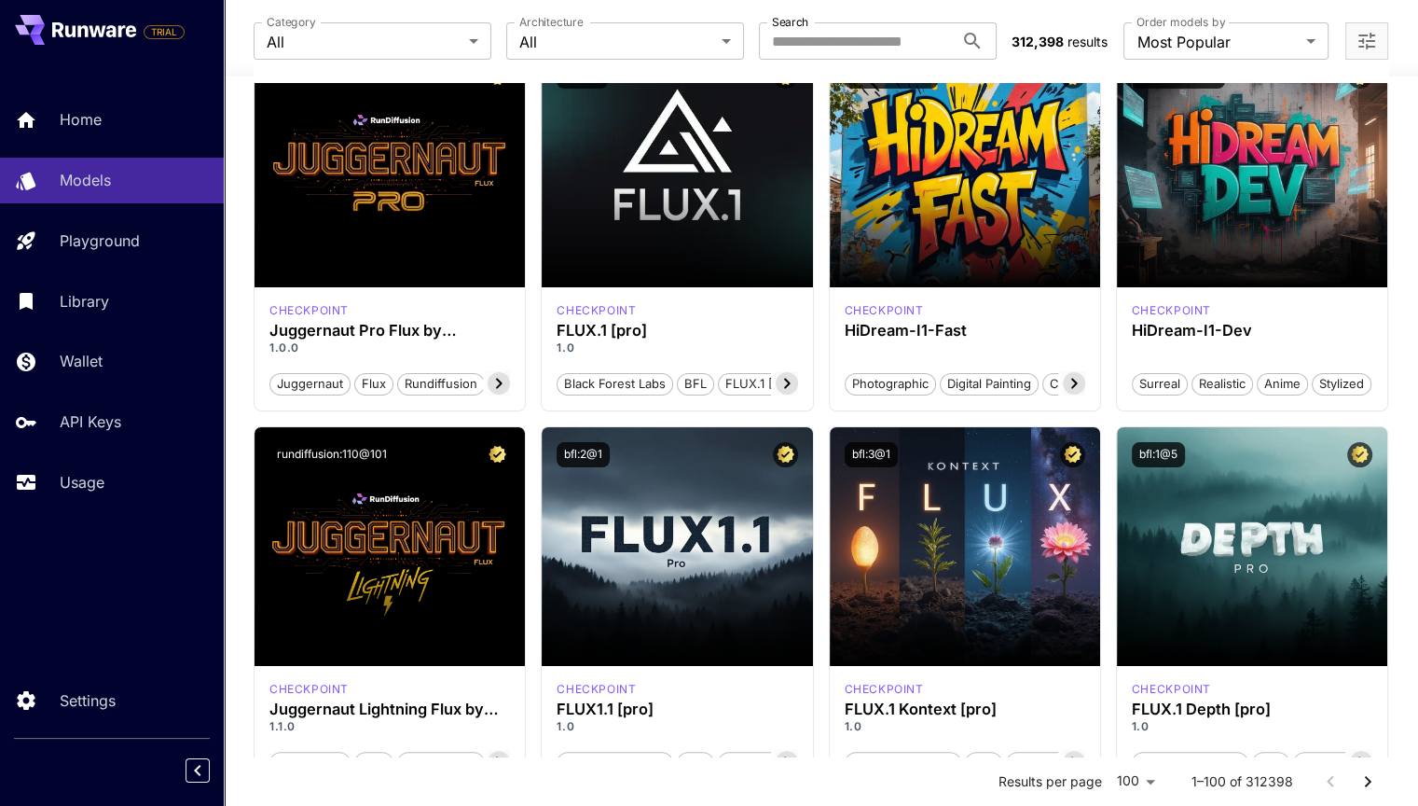
click at [116, 268] on div "Home Models Playground Library Wallet API Keys Usage" at bounding box center [112, 301] width 224 height 408
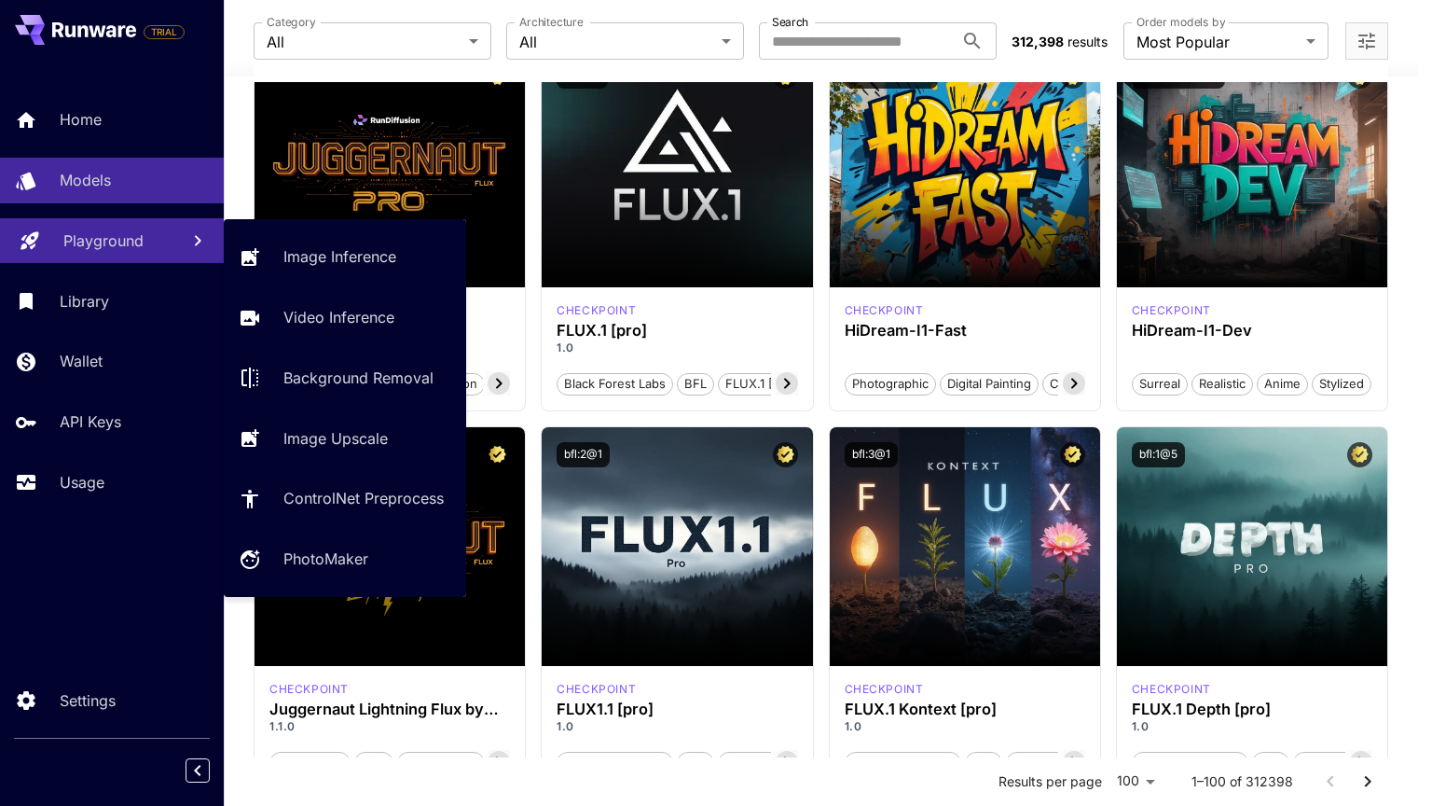
click at [157, 238] on div "Playground" at bounding box center [113, 240] width 101 height 22
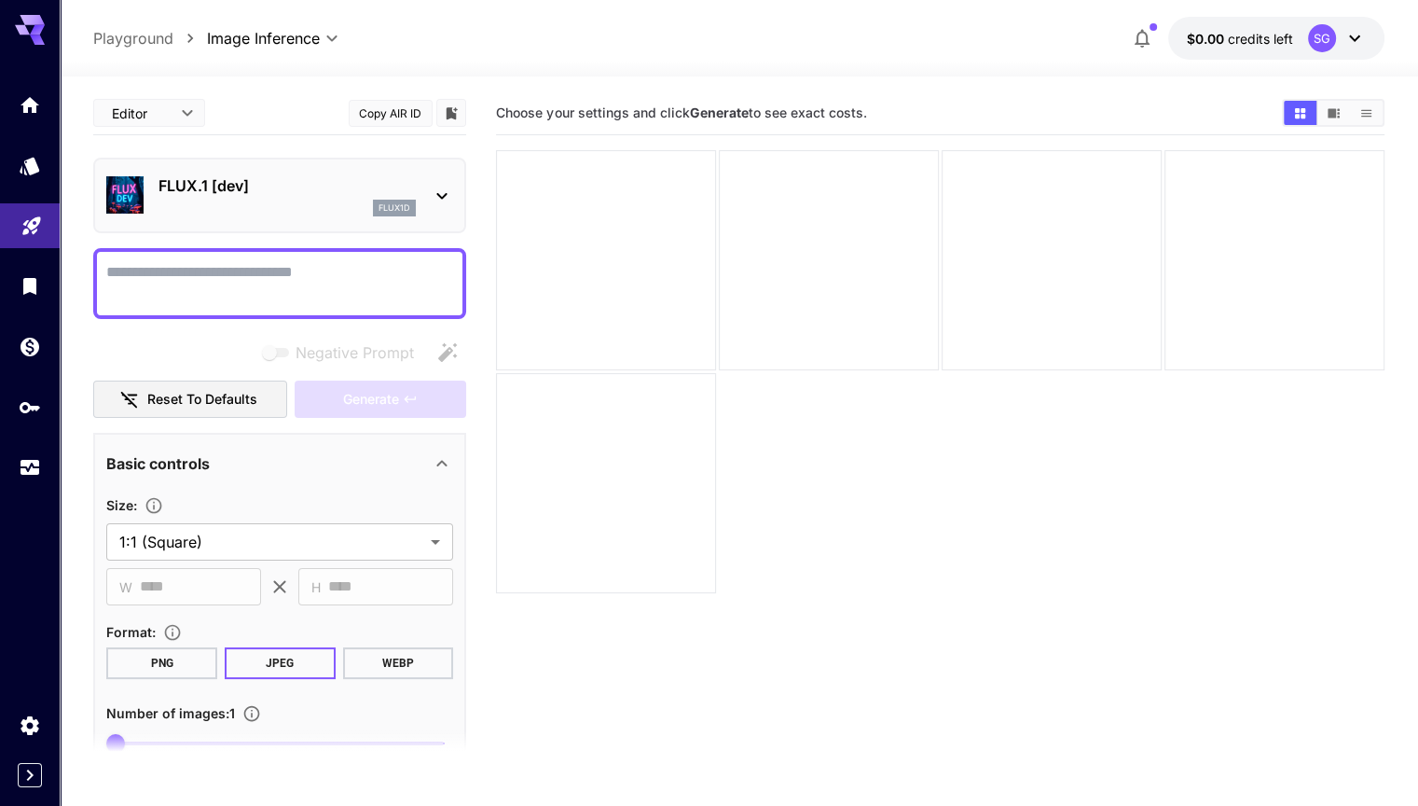
click at [533, 493] on section "Choose your settings and click Generate to see exact costs." at bounding box center [940, 494] width 888 height 806
click at [205, 261] on textarea "Negative Prompt" at bounding box center [279, 283] width 347 height 45
click at [37, 287] on icon "Library" at bounding box center [31, 280] width 13 height 17
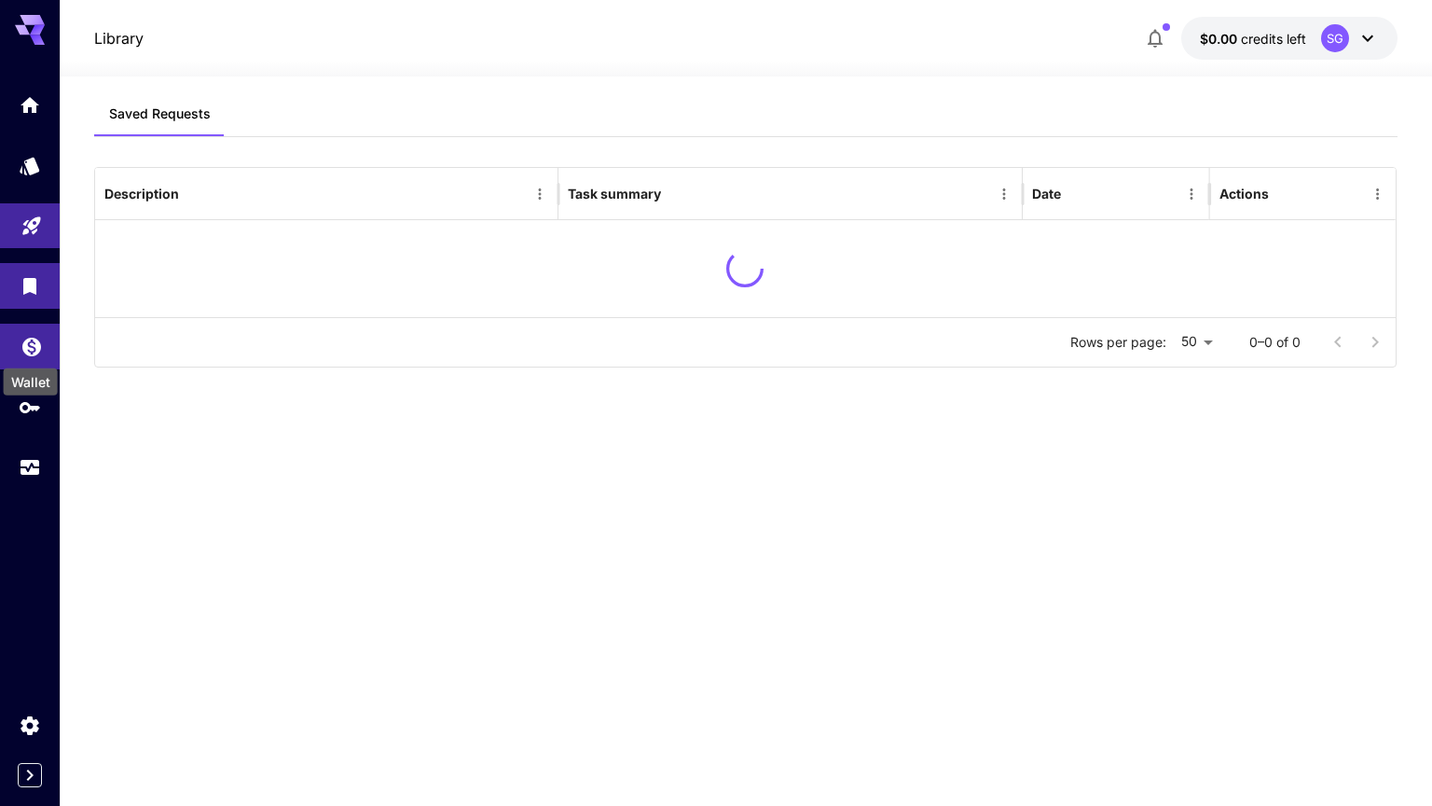
click at [35, 349] on icon "Wallet" at bounding box center [32, 341] width 22 height 22
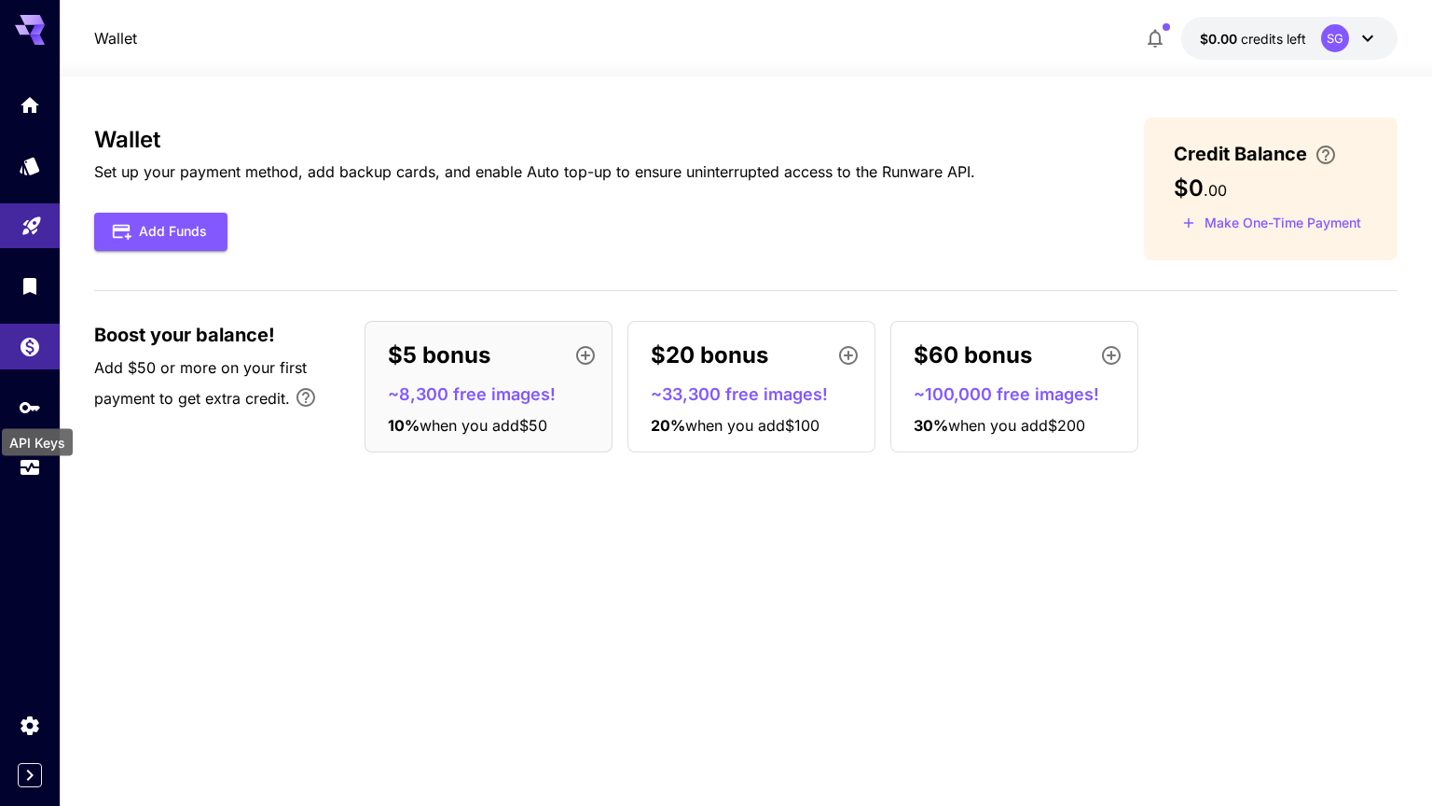
click at [28, 423] on div "API Keys" at bounding box center [37, 437] width 75 height 42
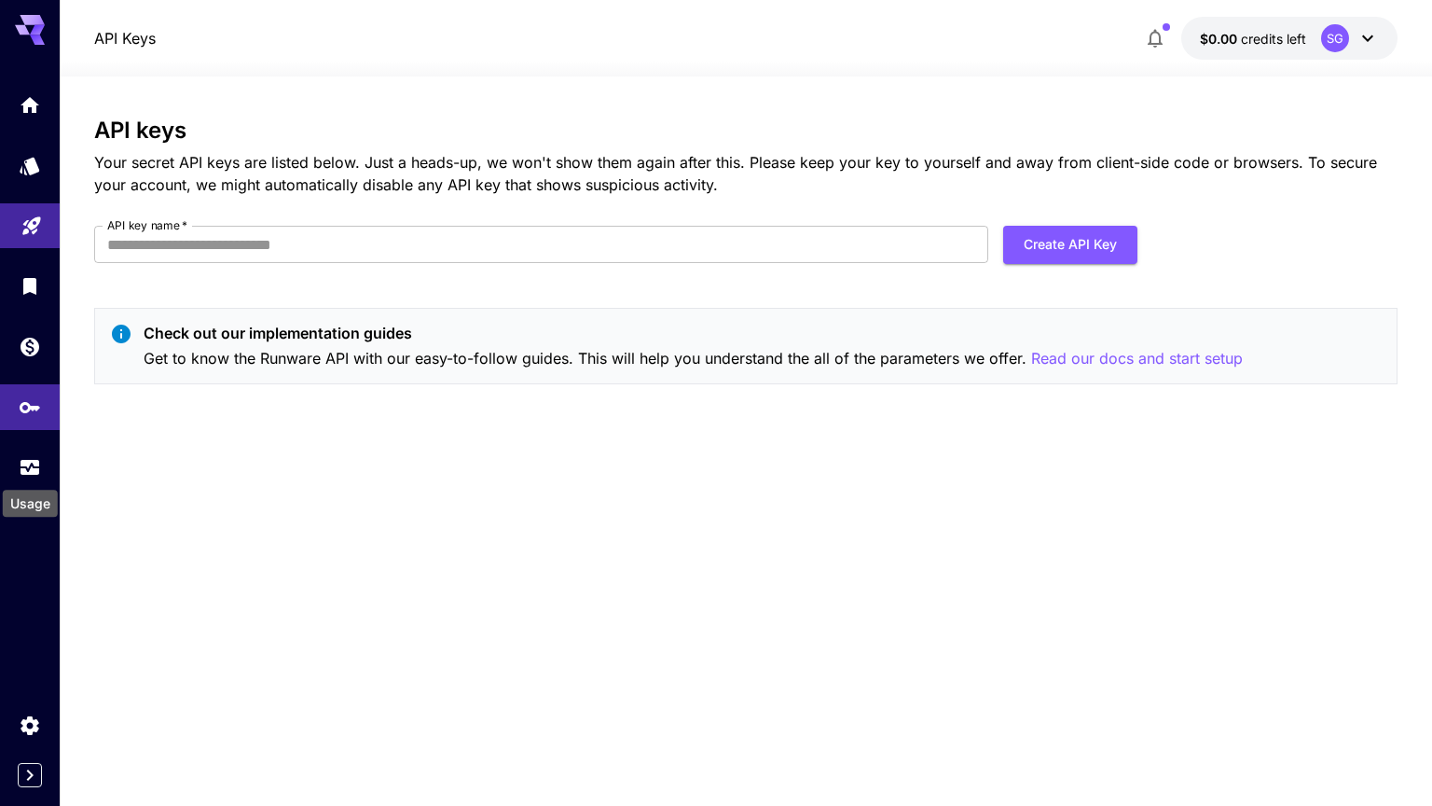
click at [22, 485] on div "Usage" at bounding box center [30, 498] width 59 height 42
